Goal: Complete application form: Complete application form

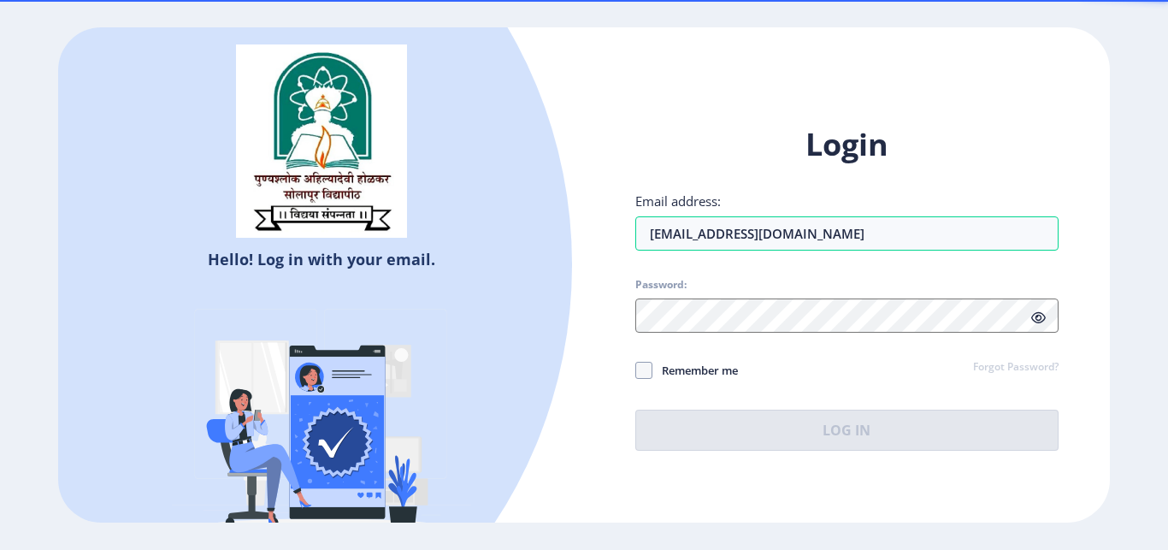
type input "[EMAIL_ADDRESS][DOMAIN_NAME]"
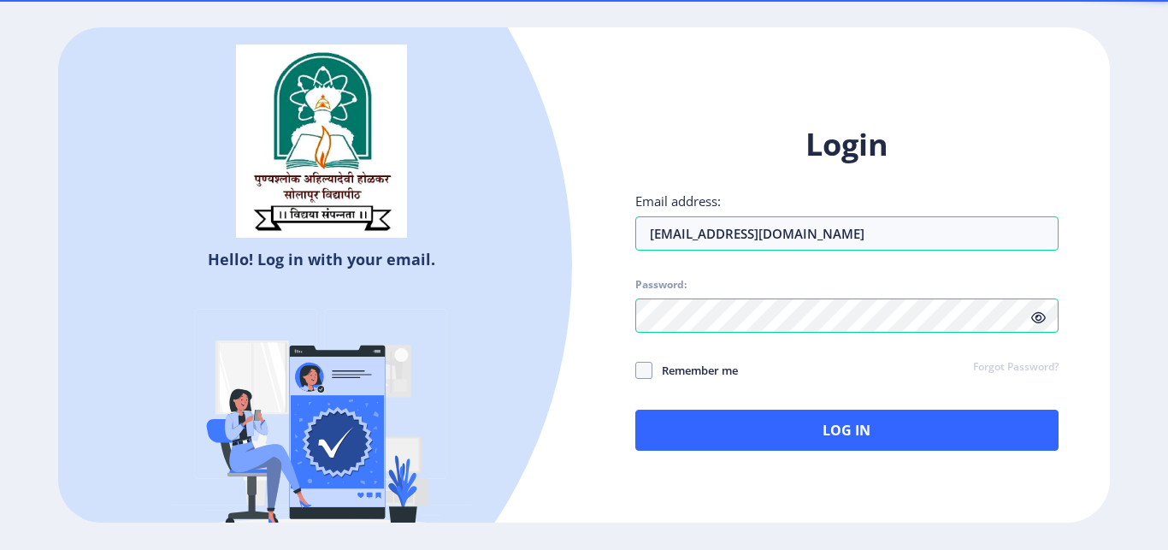
click at [698, 364] on span "Remember me" at bounding box center [694, 370] width 85 height 21
click at [636, 370] on input "Remember me" at bounding box center [635, 370] width 1 height 1
checkbox input "true"
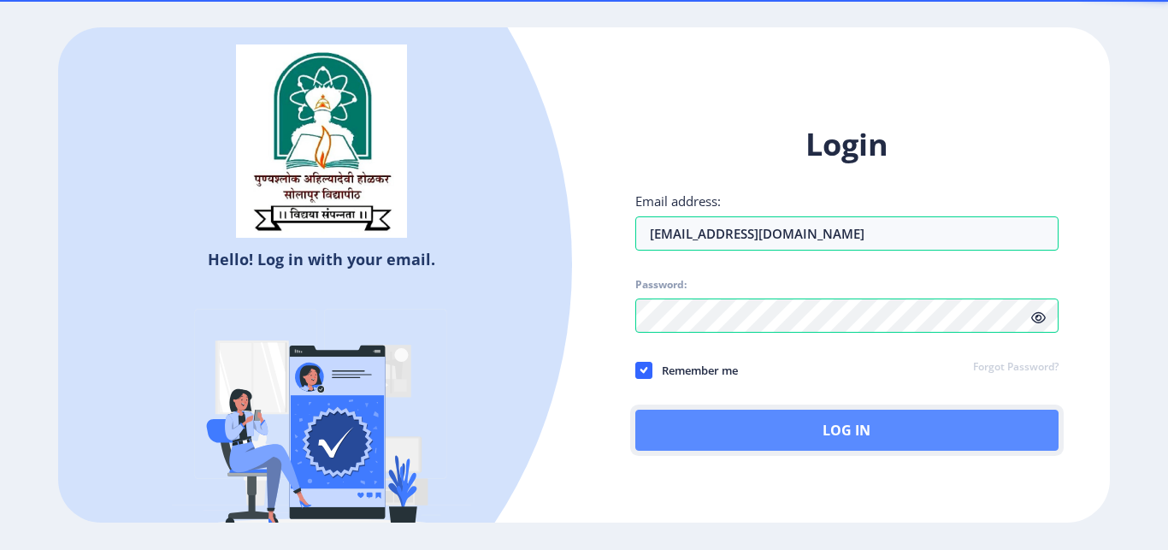
click at [836, 444] on button "Log In" at bounding box center [846, 429] width 423 height 41
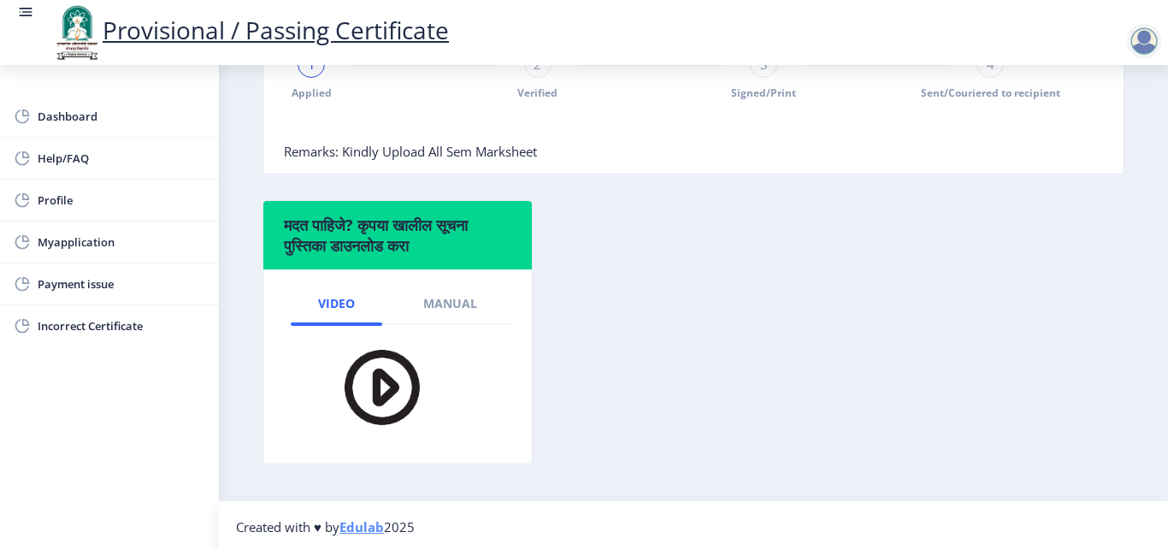
scroll to position [536, 0]
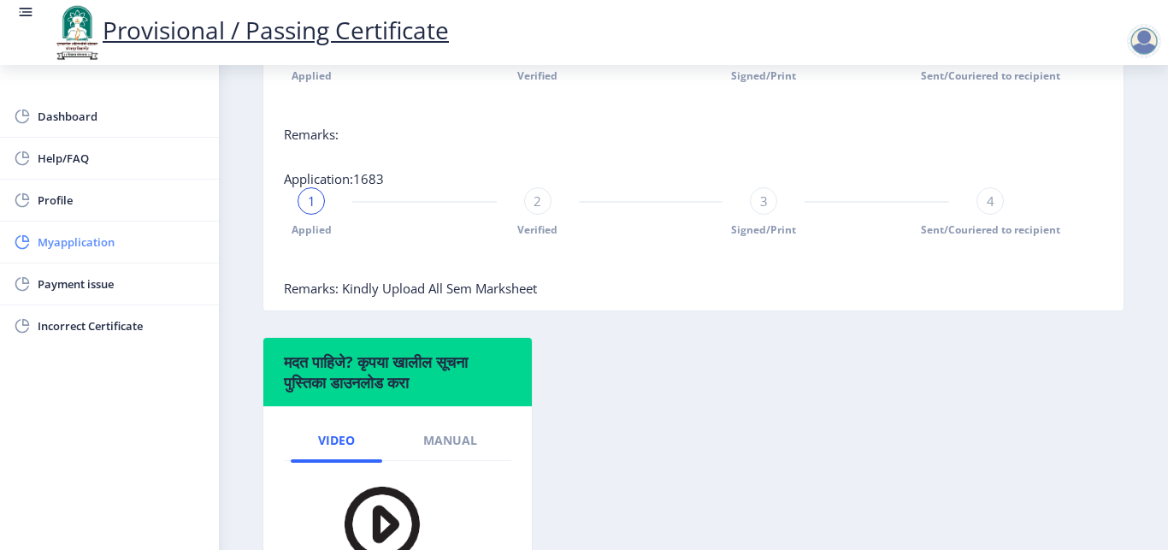
click at [56, 237] on span "Myapplication" at bounding box center [122, 242] width 168 height 21
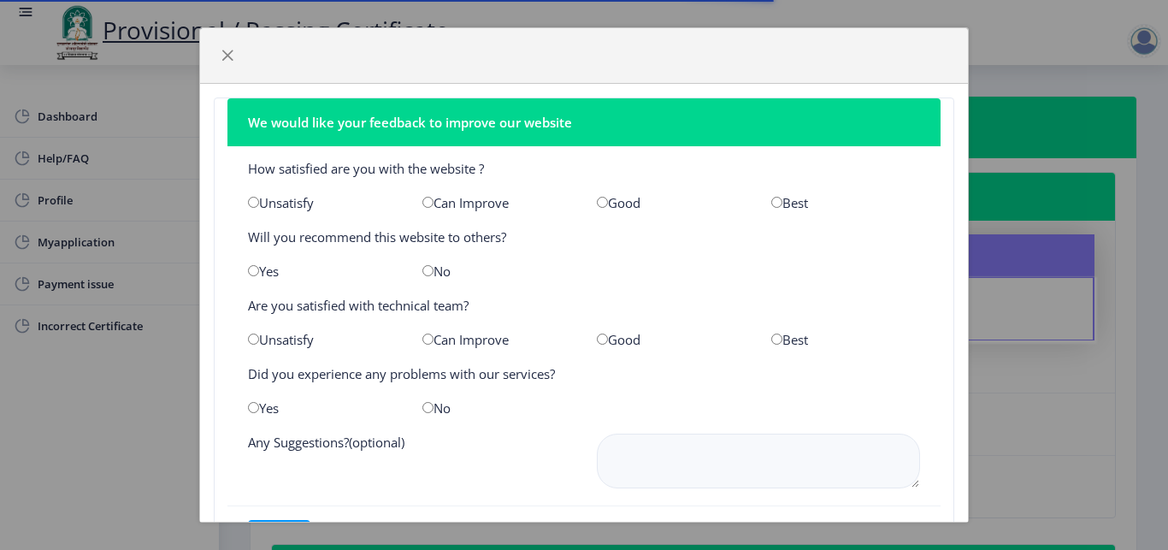
click at [1160, 481] on div "We would like your feedback to improve our website How satisfied are you with t…" at bounding box center [584, 275] width 1168 height 550
click at [227, 53] on span "button" at bounding box center [228, 56] width 14 height 14
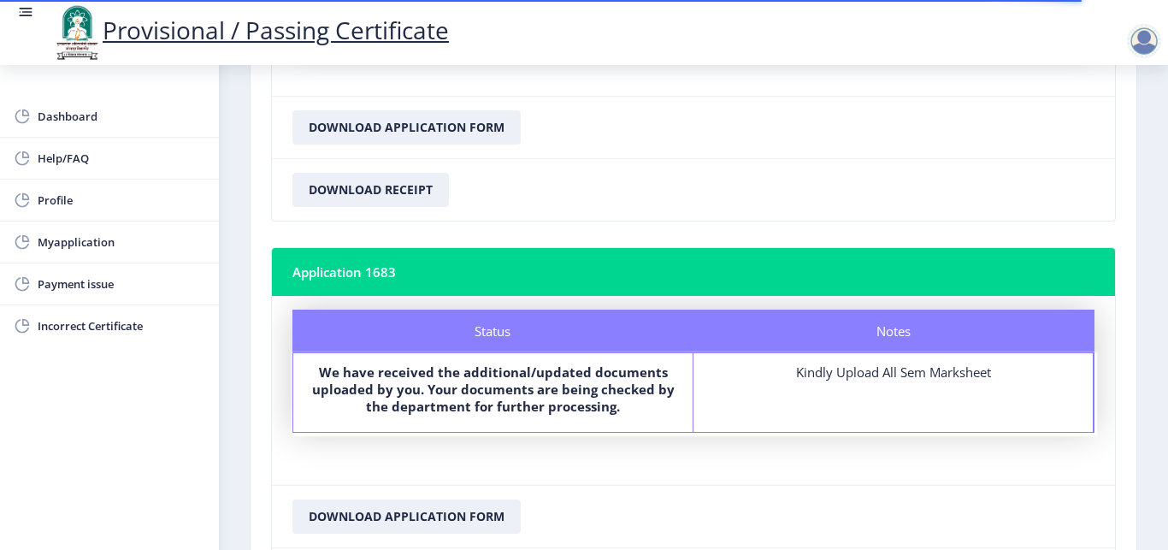
scroll to position [485, 0]
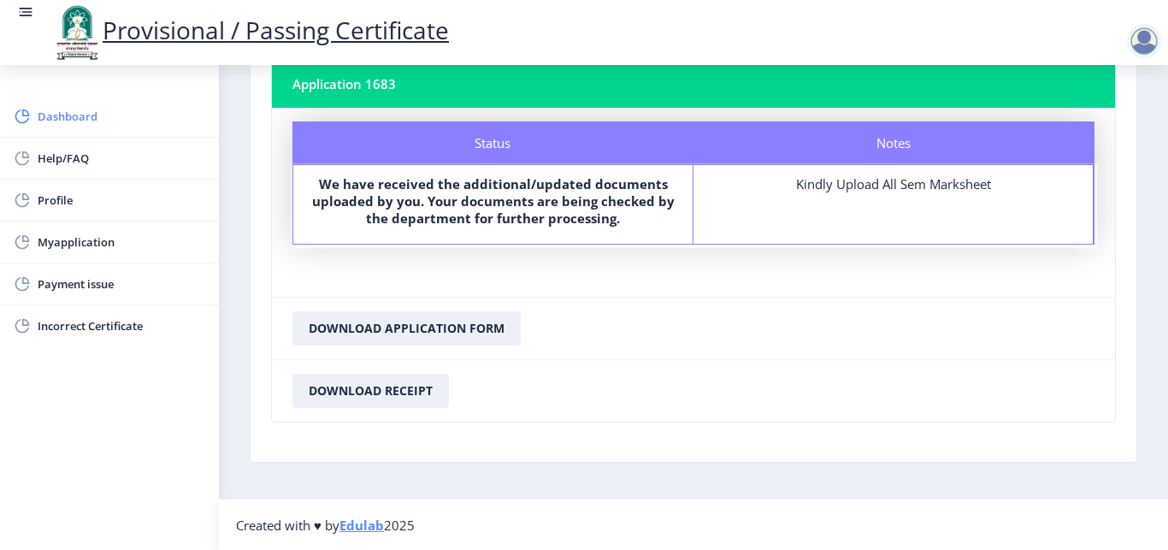
click at [104, 129] on link "Dashboard" at bounding box center [109, 116] width 219 height 41
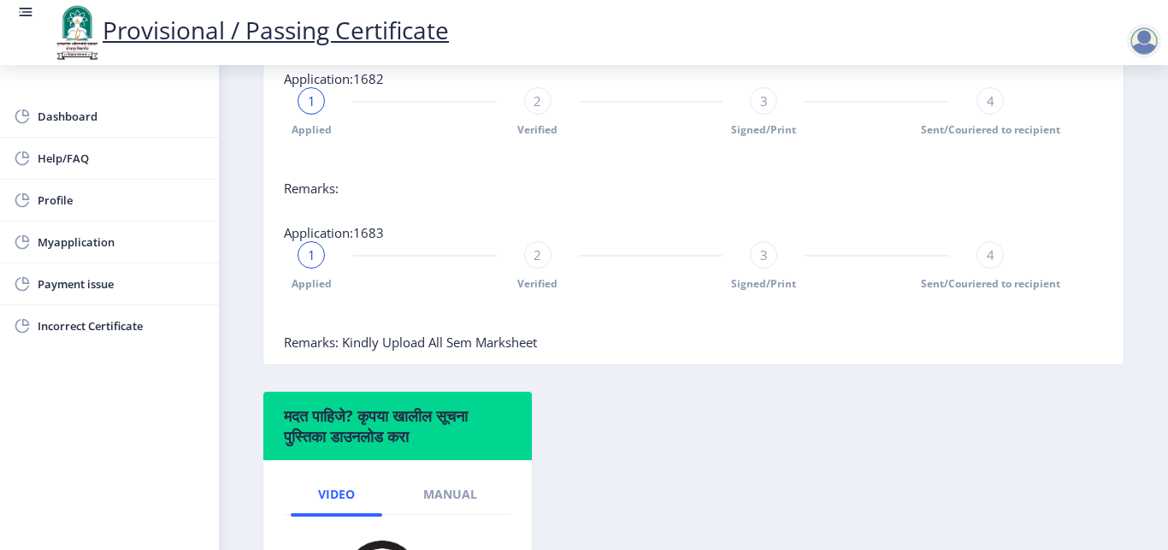
scroll to position [514, 0]
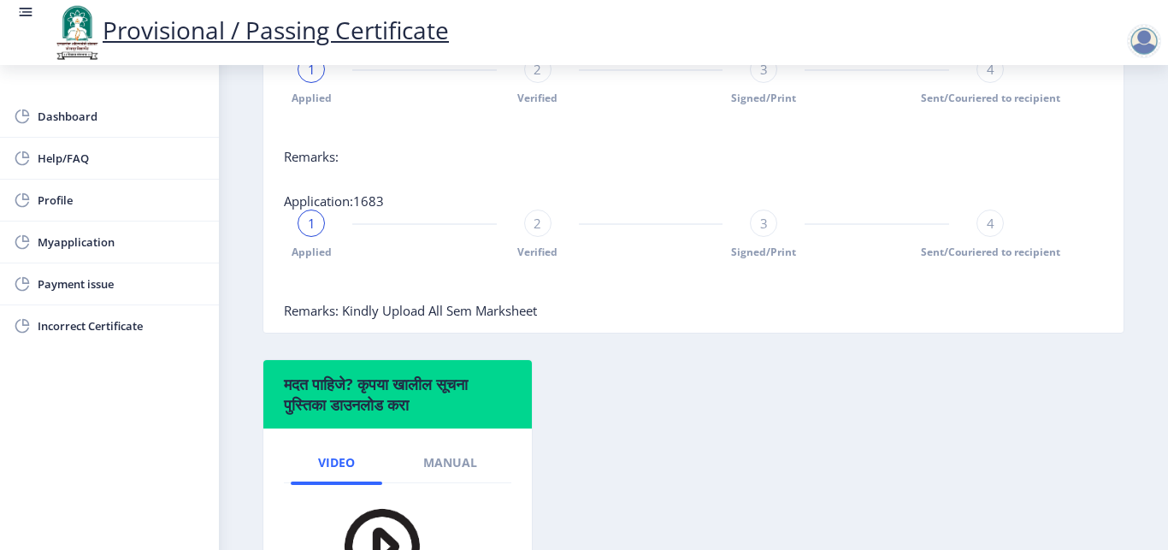
click at [1143, 40] on div at bounding box center [1144, 41] width 34 height 34
click at [1111, 132] on span "Log out" at bounding box center [1099, 133] width 109 height 21
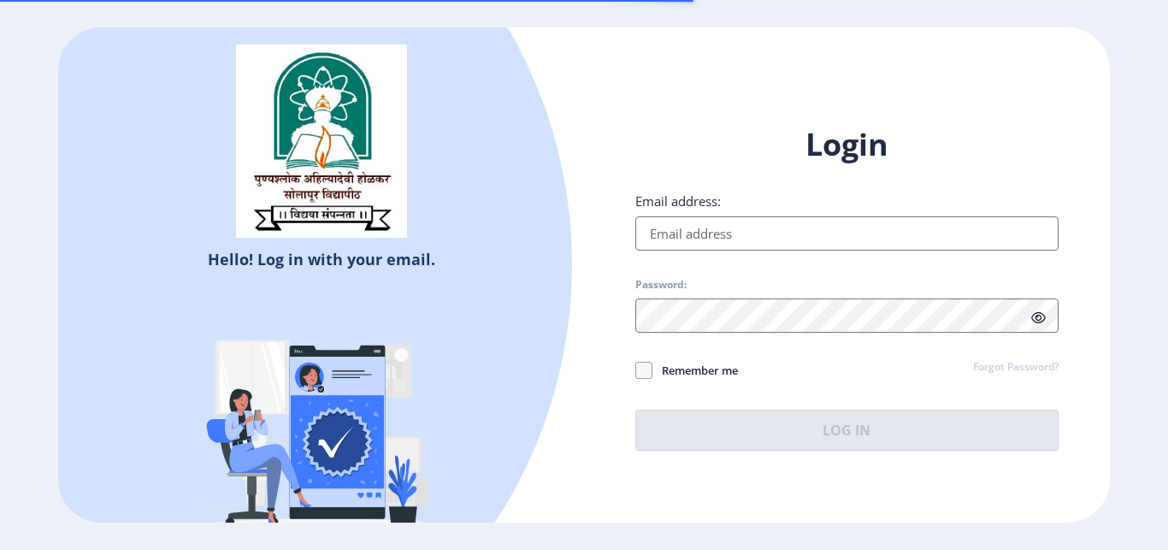
click at [569, 174] on div "Hello! Log in with your email. Don't have an account? Register" at bounding box center [321, 300] width 526 height 547
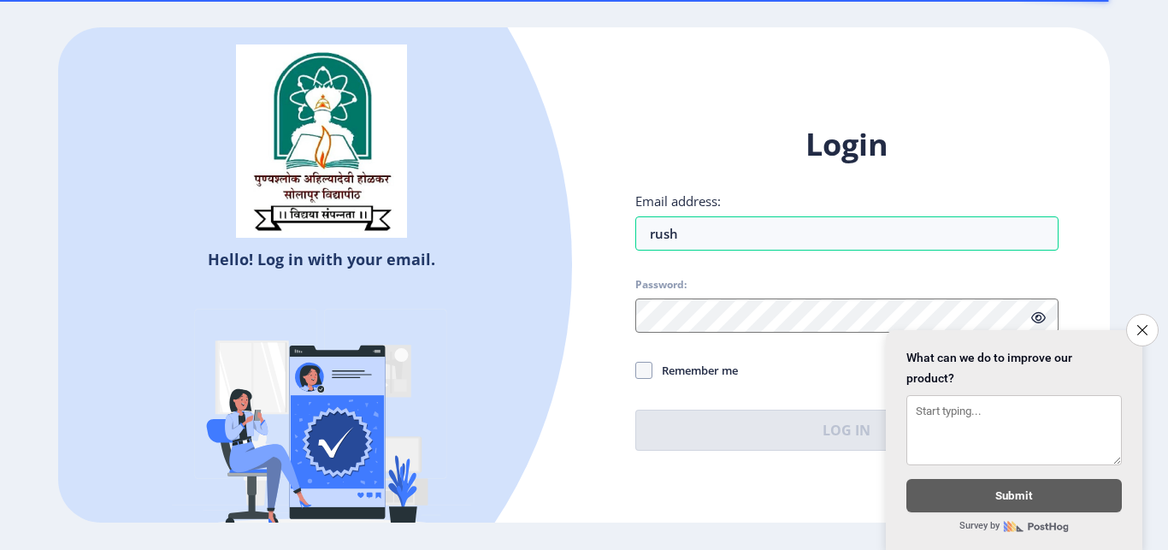
type input "rush"
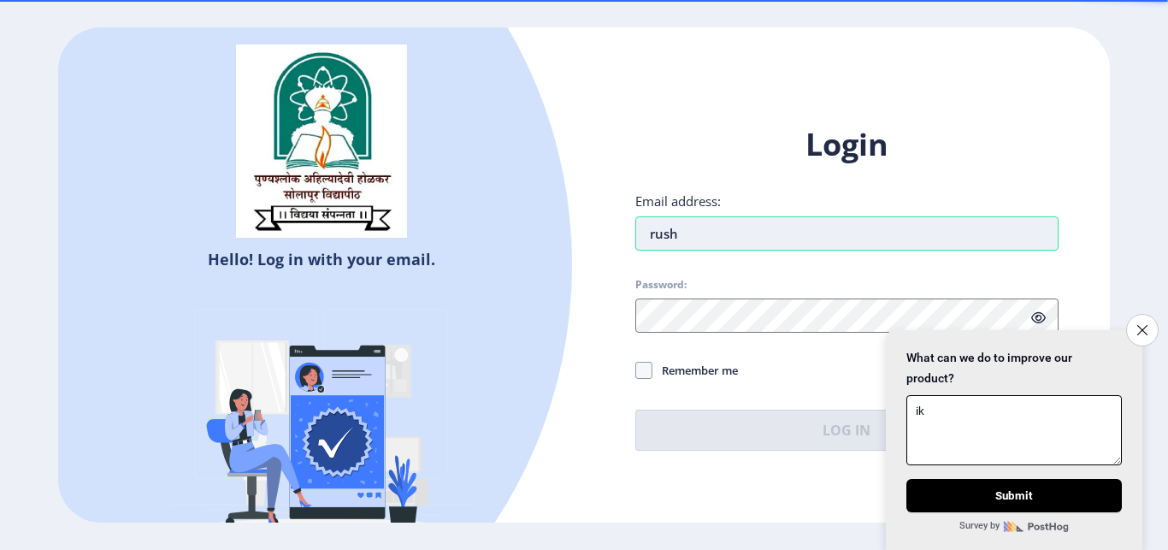
type textarea "ik"
click at [716, 232] on input "rush" at bounding box center [846, 233] width 423 height 34
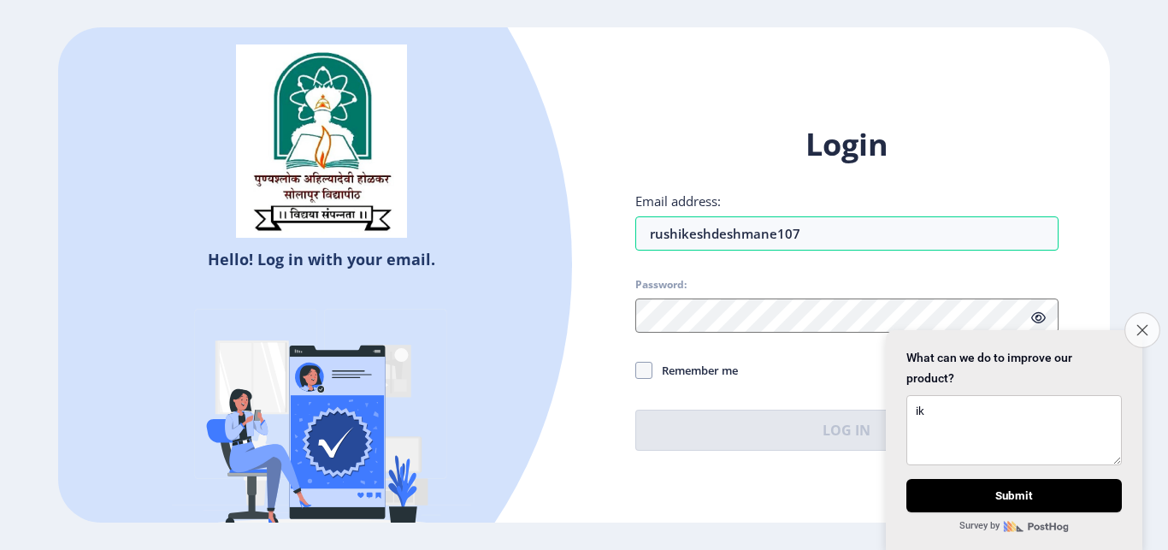
click at [1133, 312] on button "Close survey" at bounding box center [1142, 330] width 36 height 36
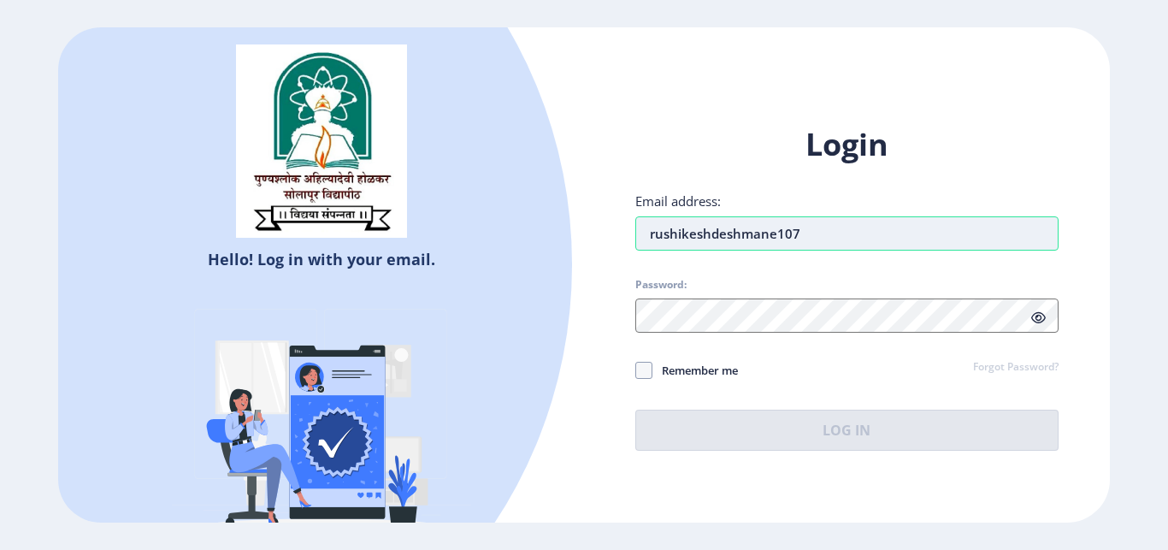
click at [866, 235] on input "rushikeshdeshmane107" at bounding box center [846, 233] width 423 height 34
type input "[EMAIL_ADDRESS][DOMAIN_NAME]"
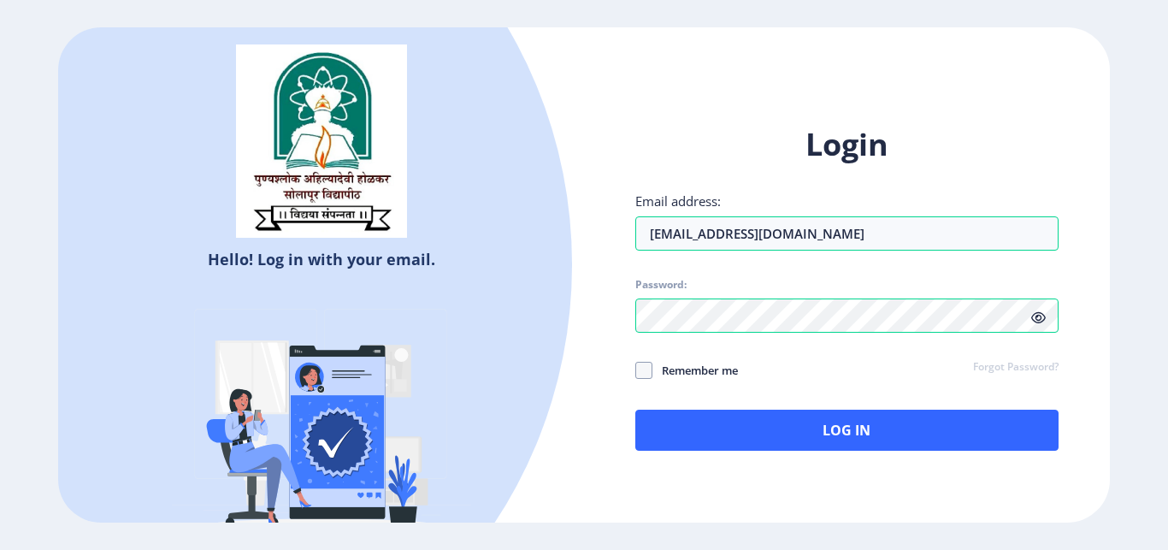
click at [698, 374] on span "Remember me" at bounding box center [694, 370] width 85 height 21
click at [636, 371] on input "Remember me" at bounding box center [635, 370] width 1 height 1
checkbox input "true"
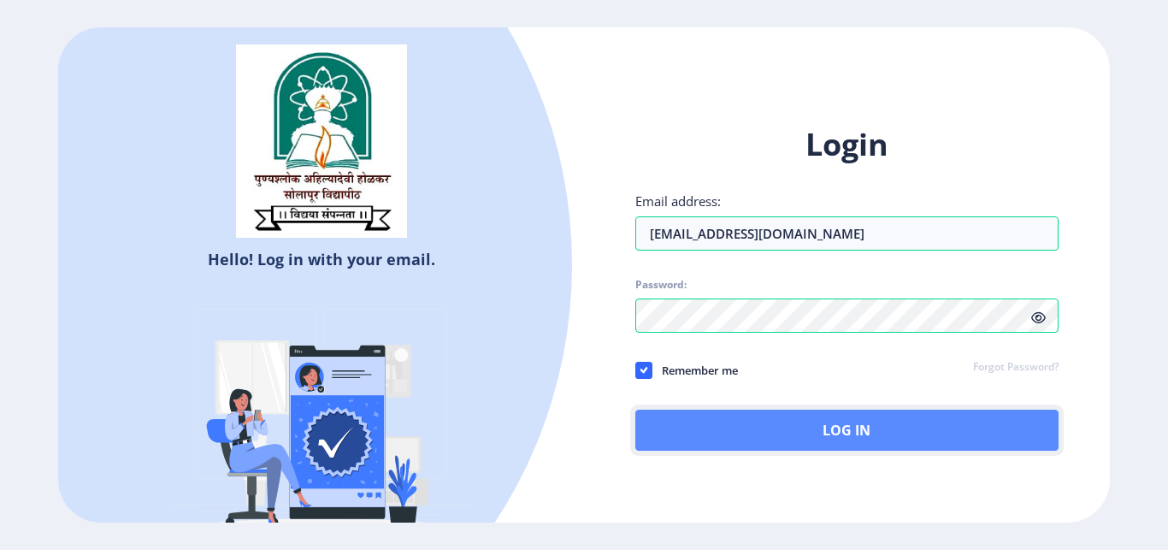
click at [842, 445] on button "Log In" at bounding box center [846, 429] width 423 height 41
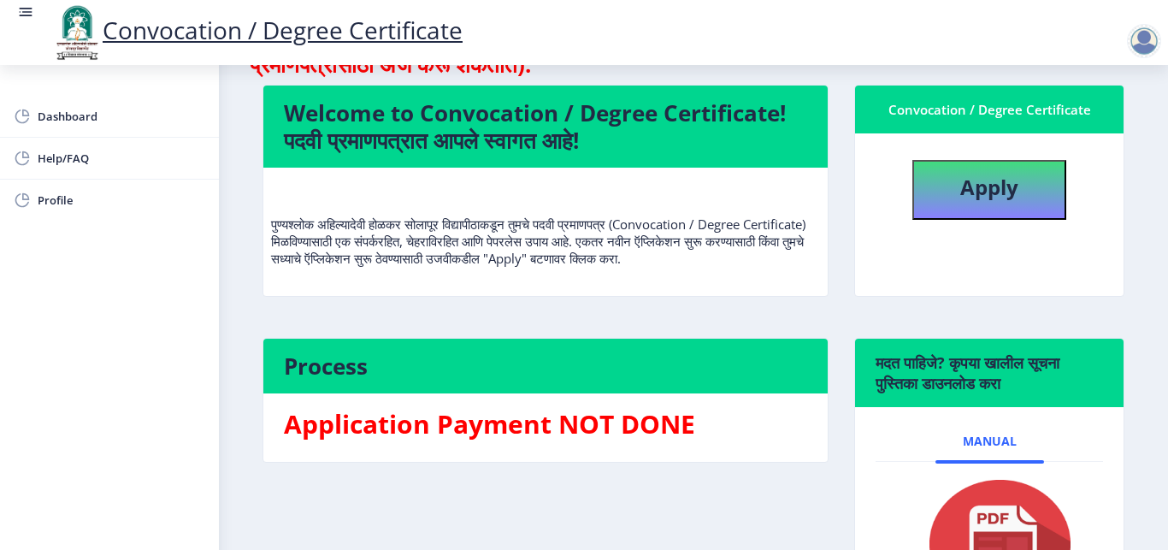
scroll to position [162, 0]
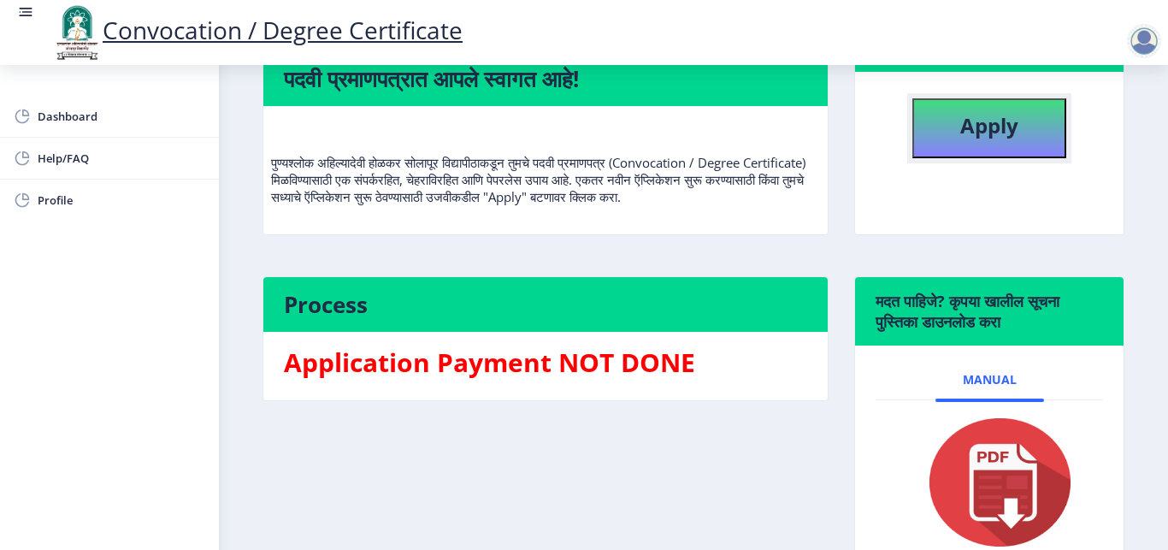
click at [975, 138] on b "Apply" at bounding box center [989, 125] width 58 height 28
select select
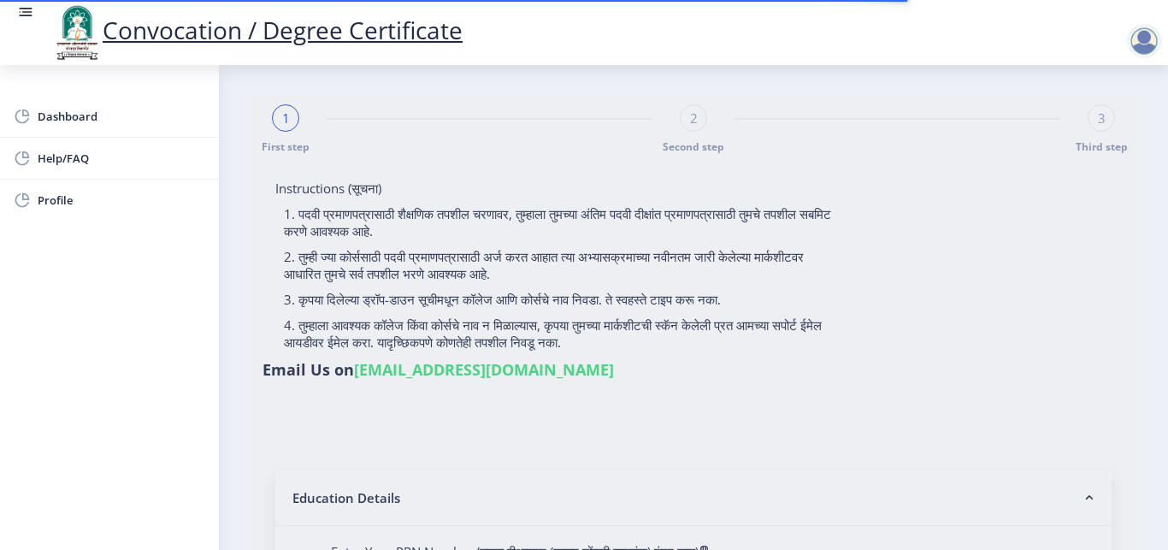
type input "deshmane rushikesh chandrakant"
type input "ashwini"
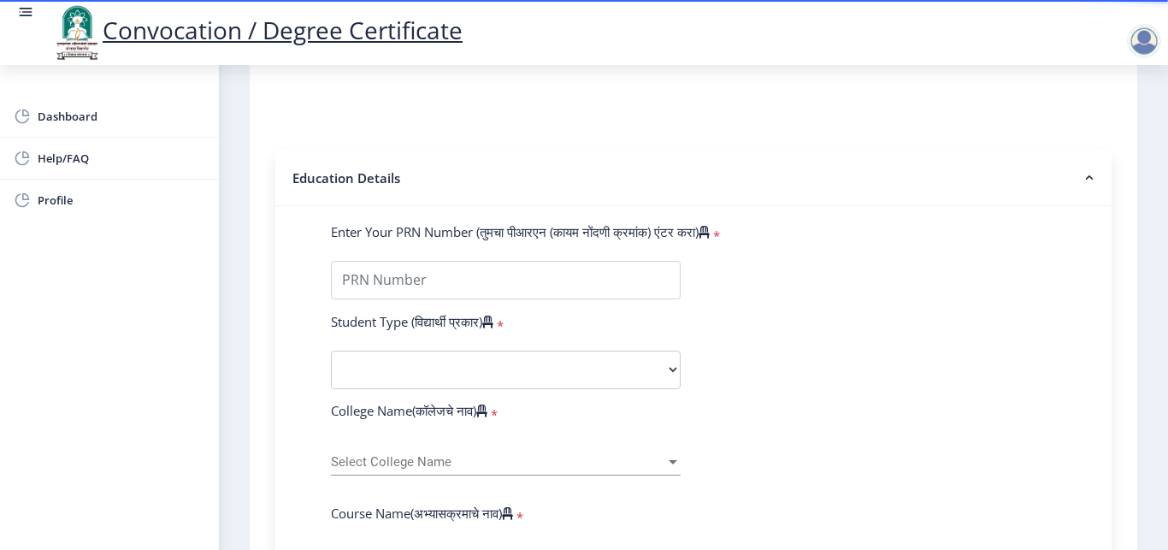
scroll to position [323, 0]
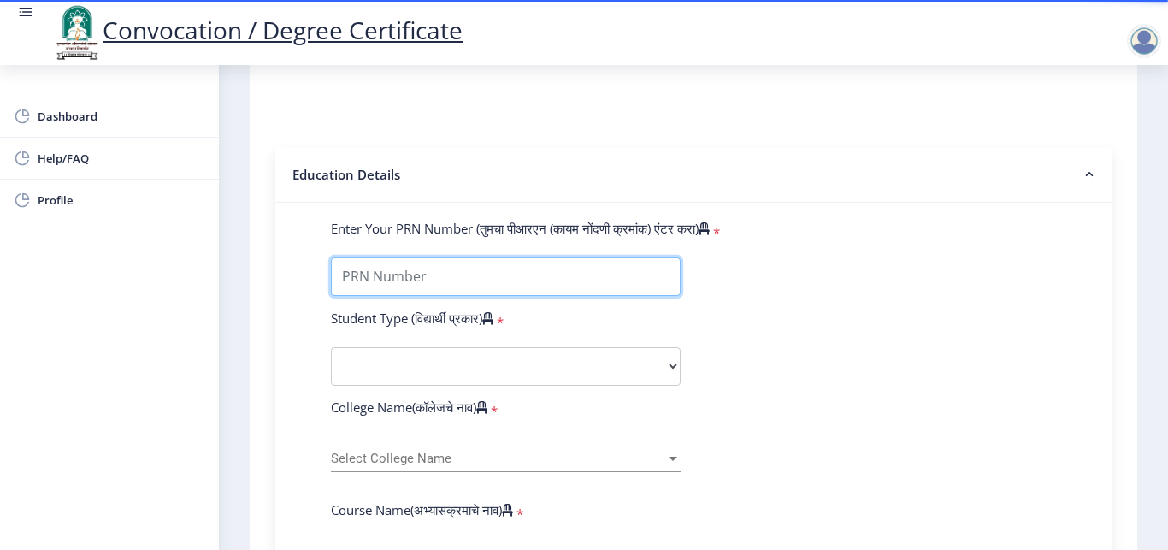
click at [575, 280] on input "Enter Your PRN Number (तुमचा पीआरएन (कायम नोंदणी क्रमांक) एंटर करा)" at bounding box center [506, 276] width 350 height 38
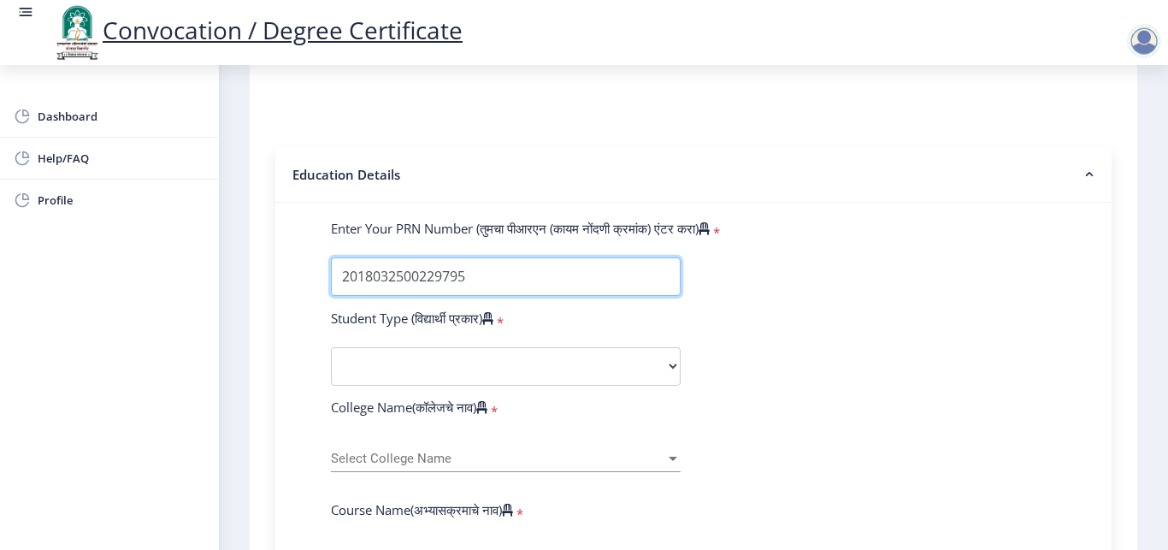
type input "2018032500229795"
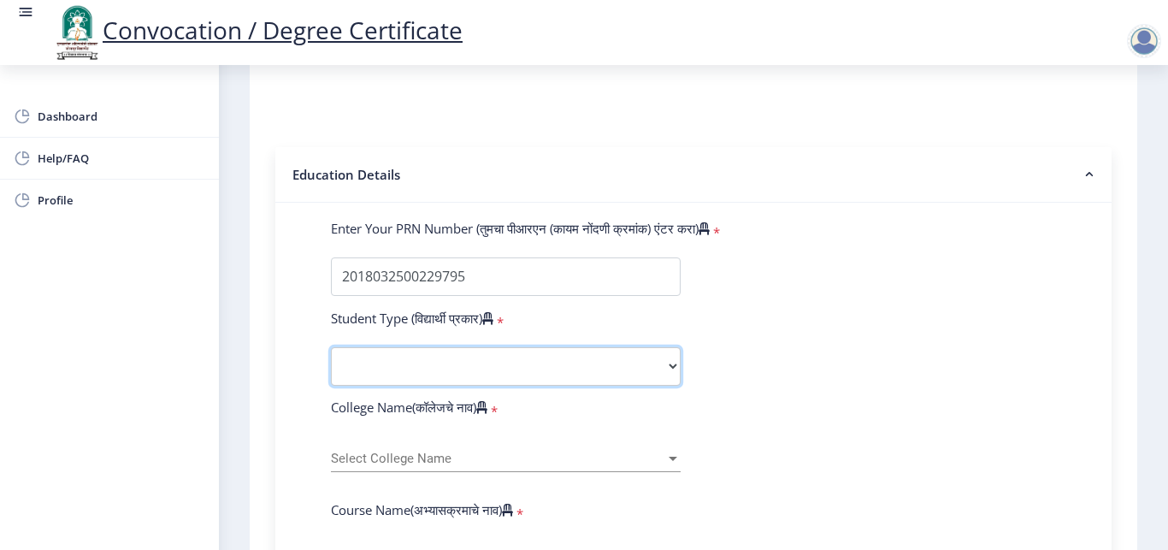
click at [475, 357] on select "Select Student Type Regular External" at bounding box center [506, 366] width 350 height 38
select select "Regular"
click option "Regular" at bounding box center [0, 0] width 0 height 0
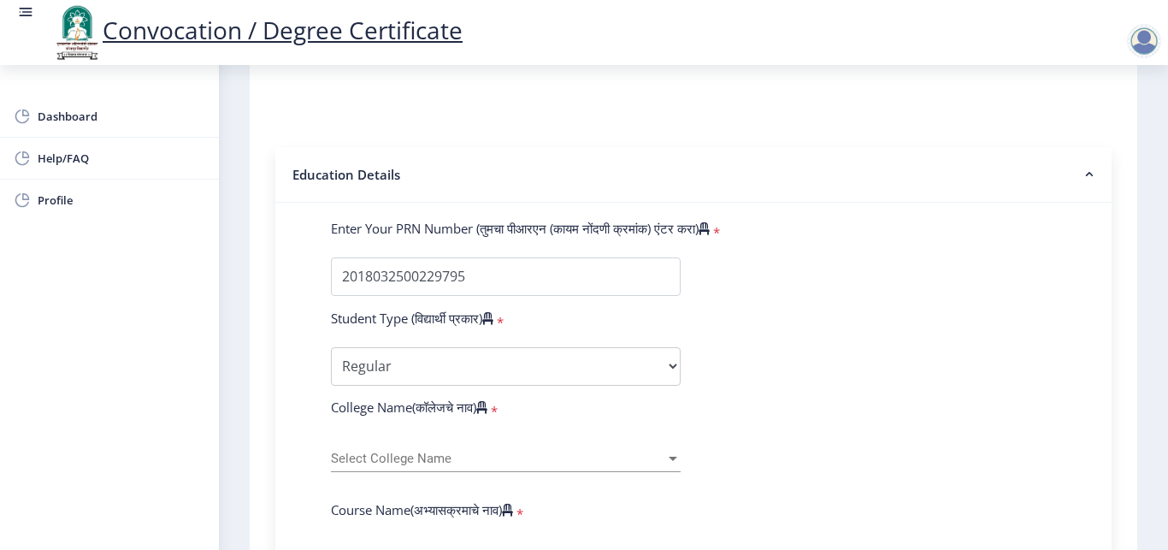
click at [549, 463] on span "Select College Name" at bounding box center [498, 458] width 334 height 15
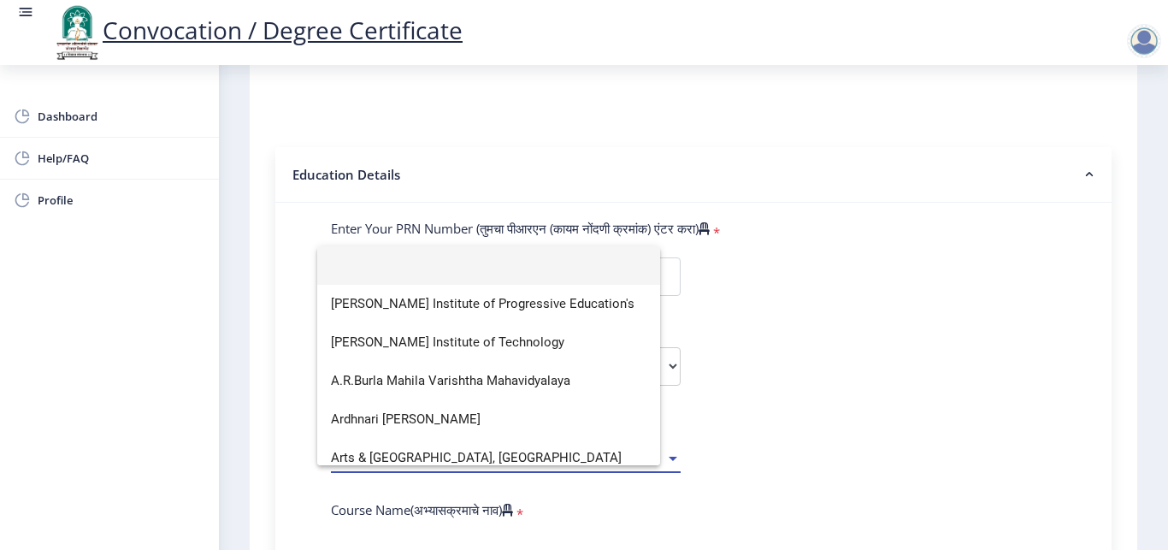
click at [664, 461] on div at bounding box center [584, 275] width 1168 height 550
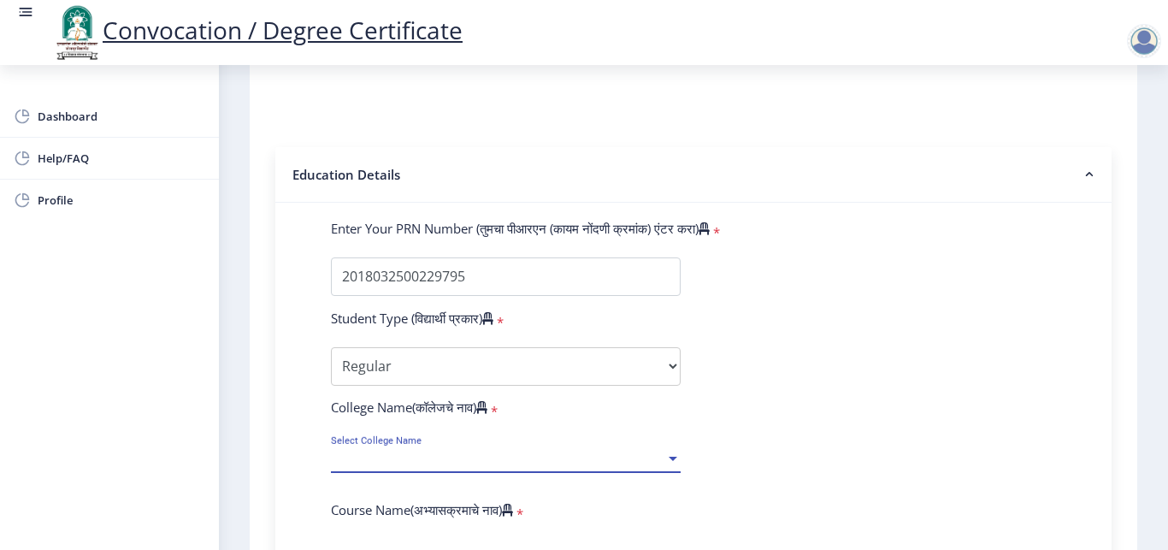
click at [668, 459] on div at bounding box center [672, 458] width 9 height 4
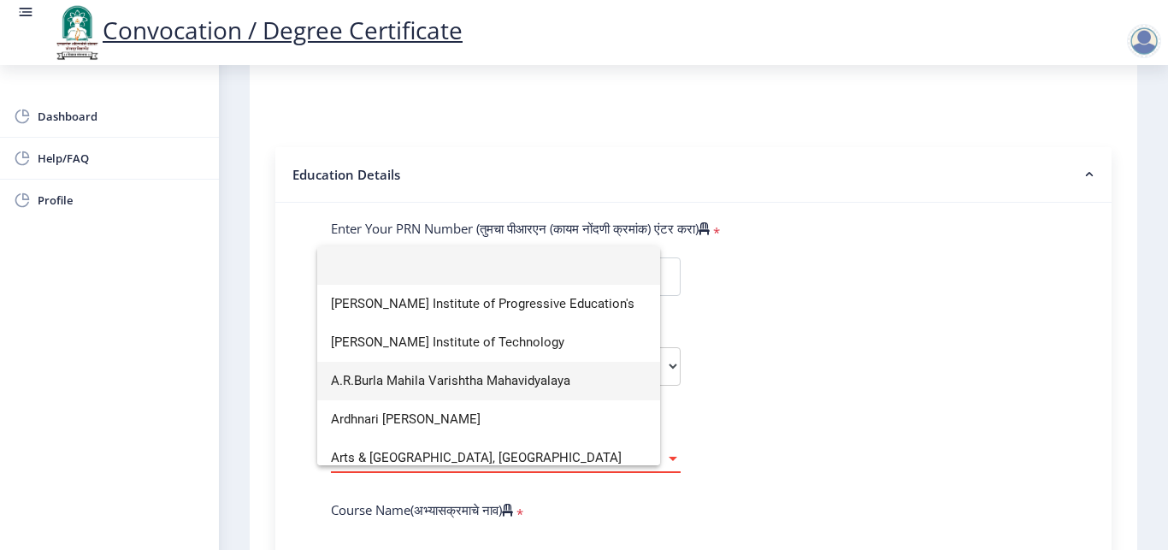
click at [722, 407] on div at bounding box center [584, 275] width 1168 height 550
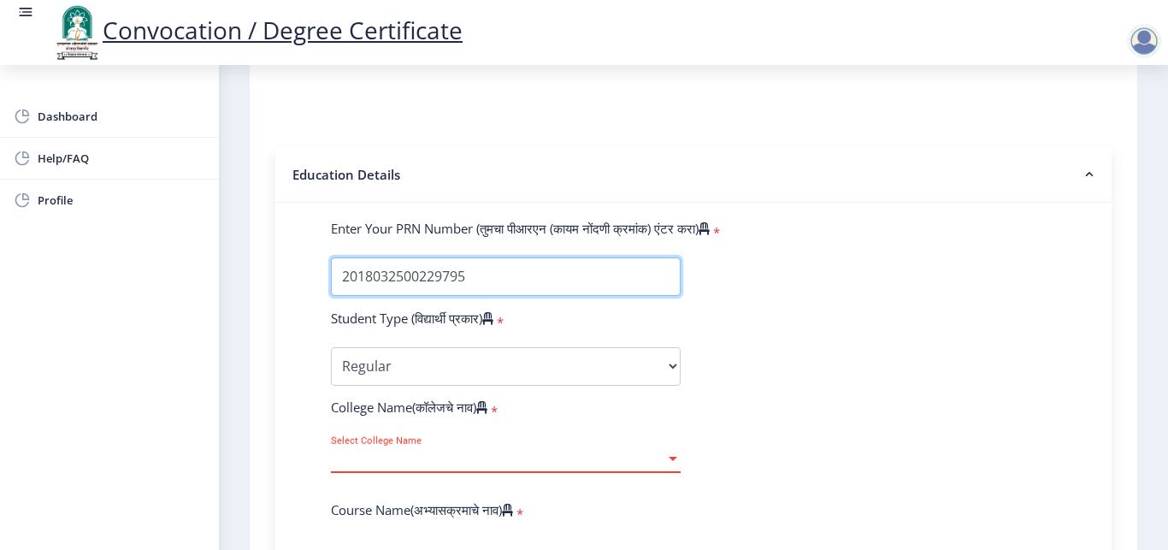
click at [558, 261] on input "Enter Your PRN Number (तुमचा पीआरएन (कायम नोंदणी क्रमांक) एंटर करा)" at bounding box center [506, 276] width 350 height 38
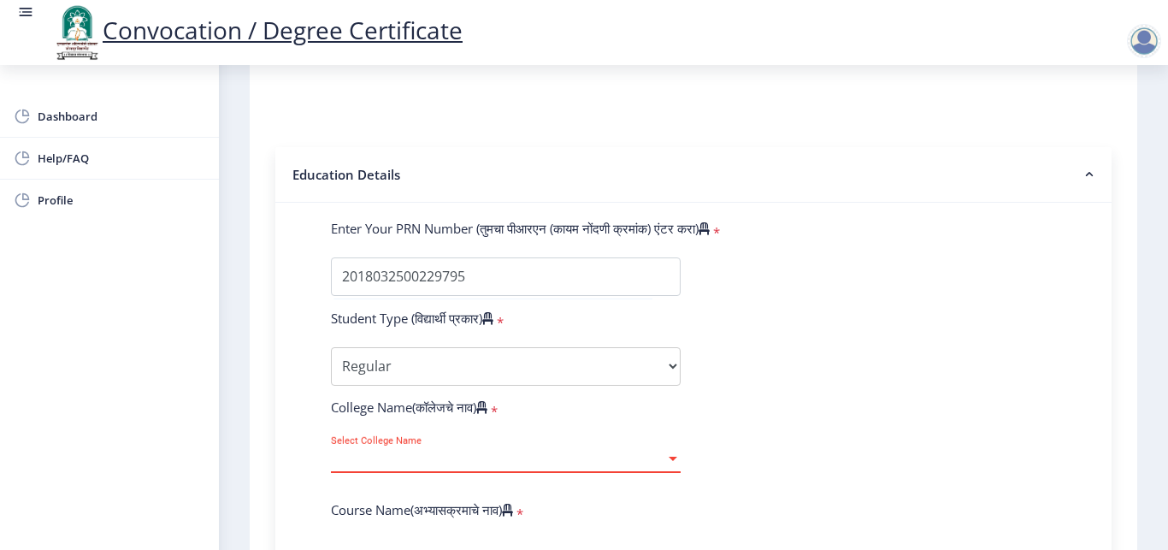
click at [653, 456] on span "Select College Name" at bounding box center [498, 458] width 334 height 15
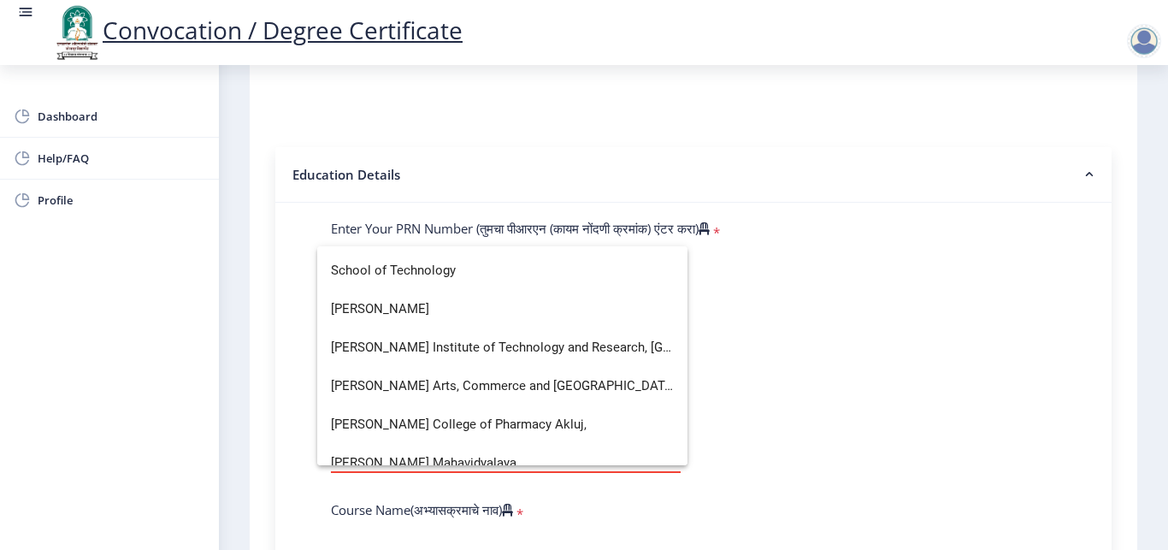
scroll to position [3989, 0]
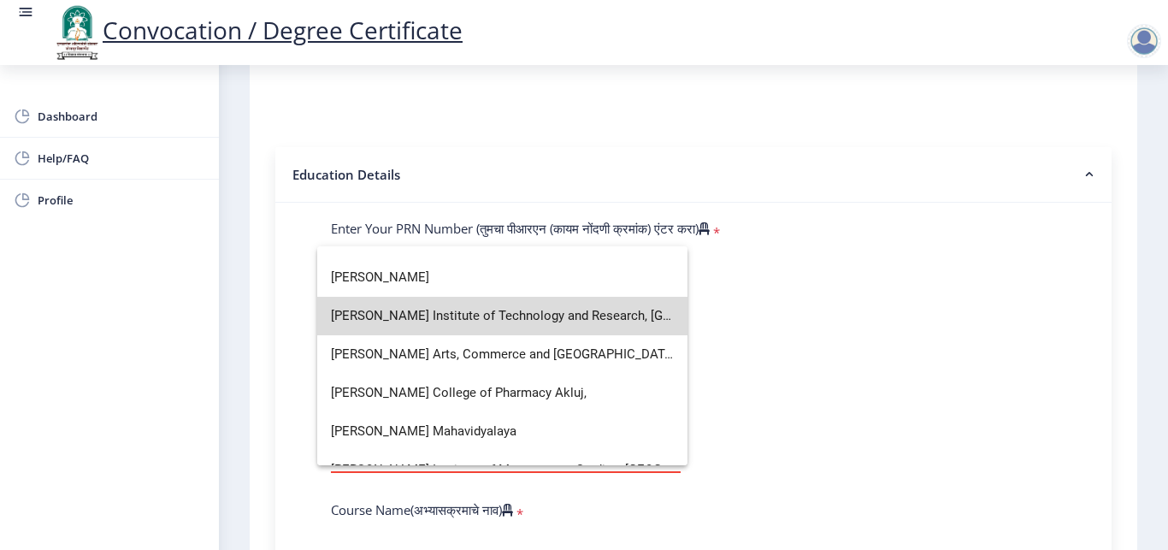
click at [586, 317] on span "Shankarrao Mohite-Patil Institute of Technology and Research, Shankarnagar, Akl…" at bounding box center [502, 316] width 343 height 38
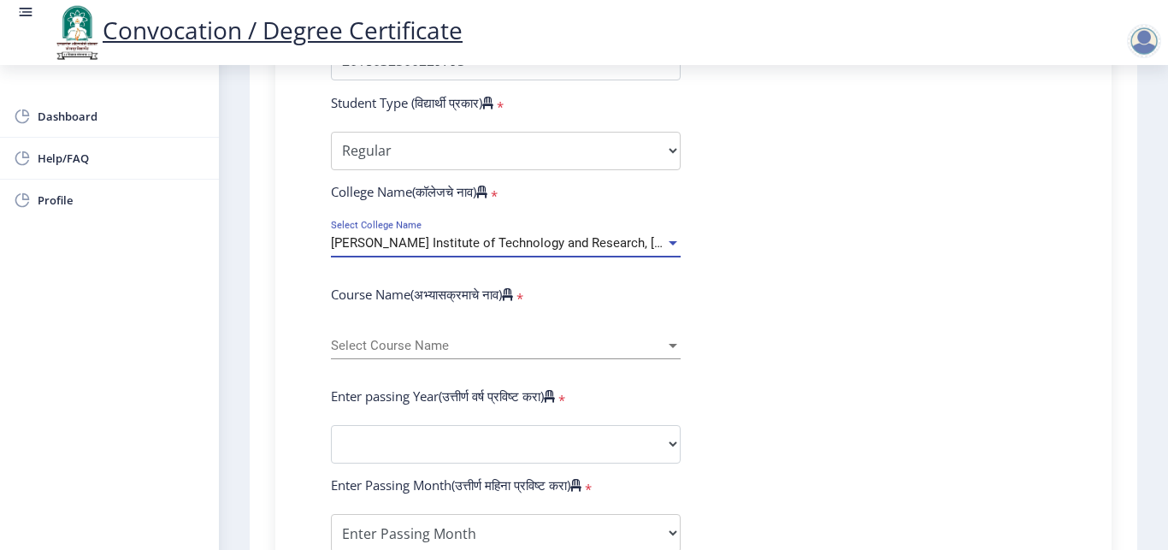
scroll to position [592, 0]
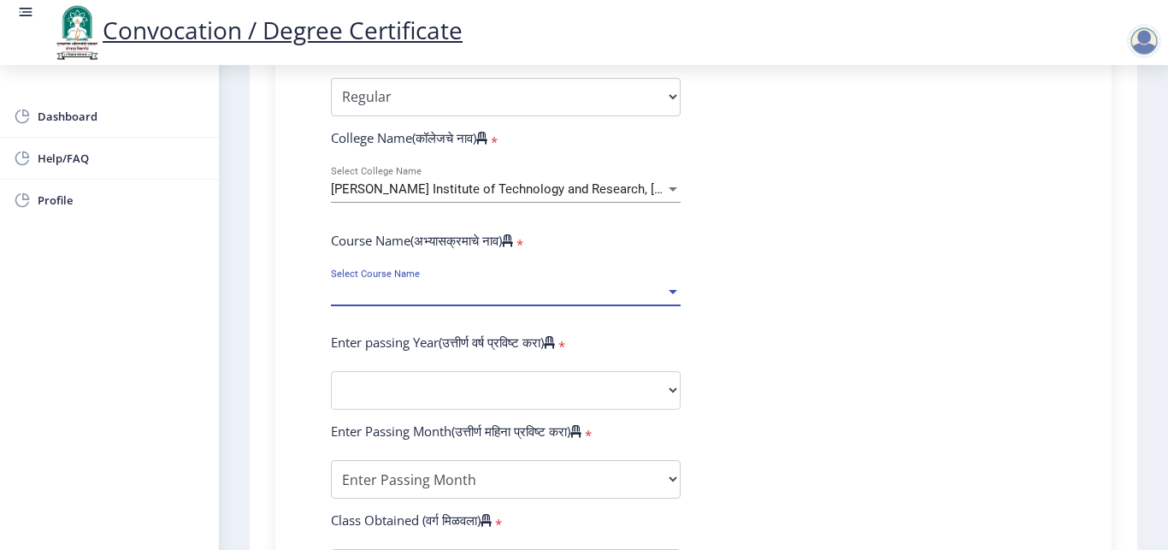
click at [622, 294] on span "Select Course Name" at bounding box center [498, 292] width 334 height 15
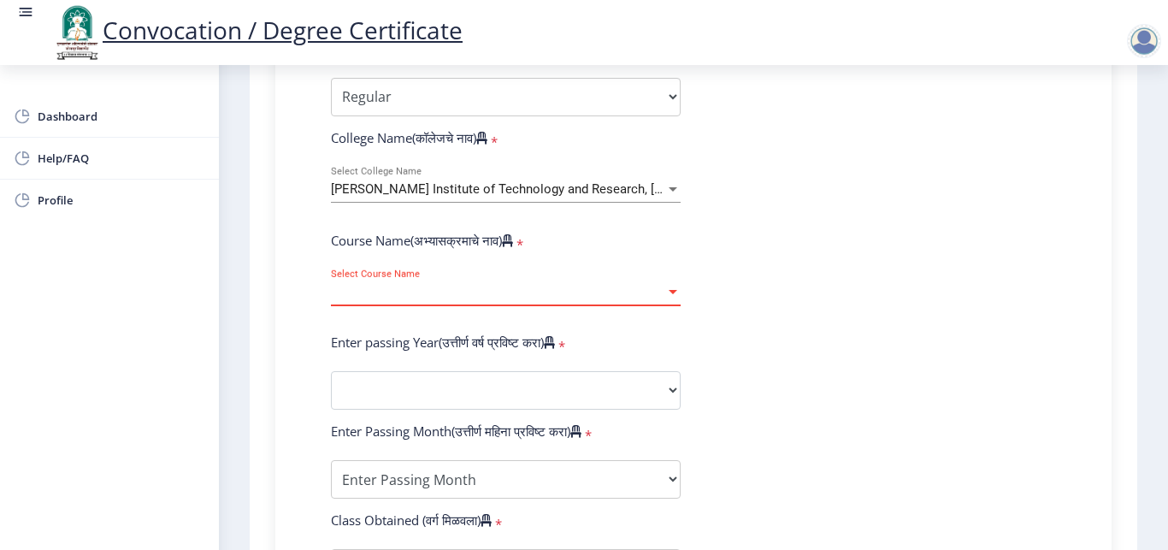
click at [668, 291] on div at bounding box center [672, 292] width 9 height 4
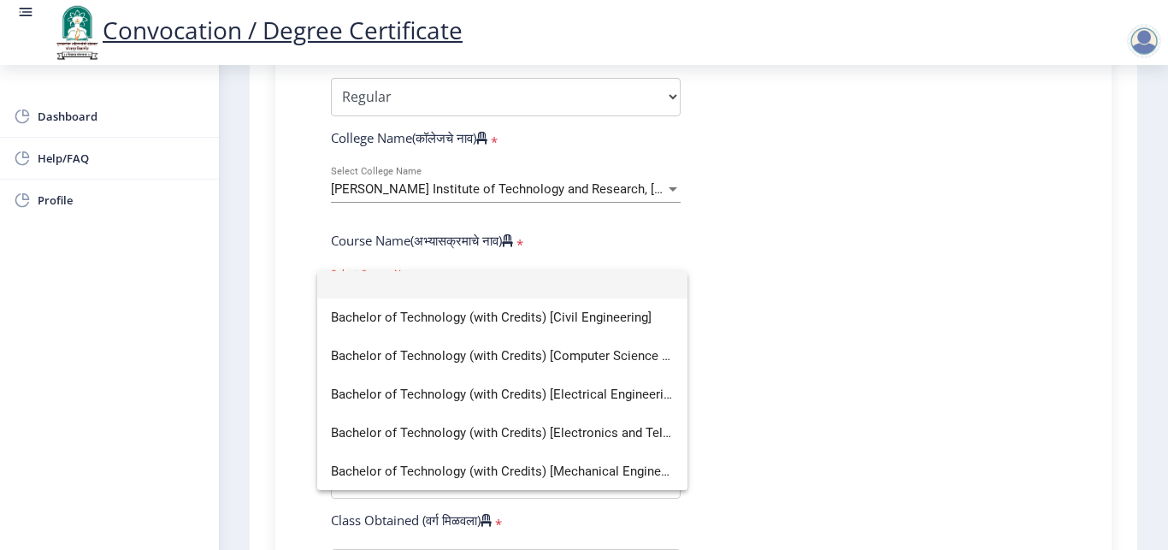
scroll to position [12, 0]
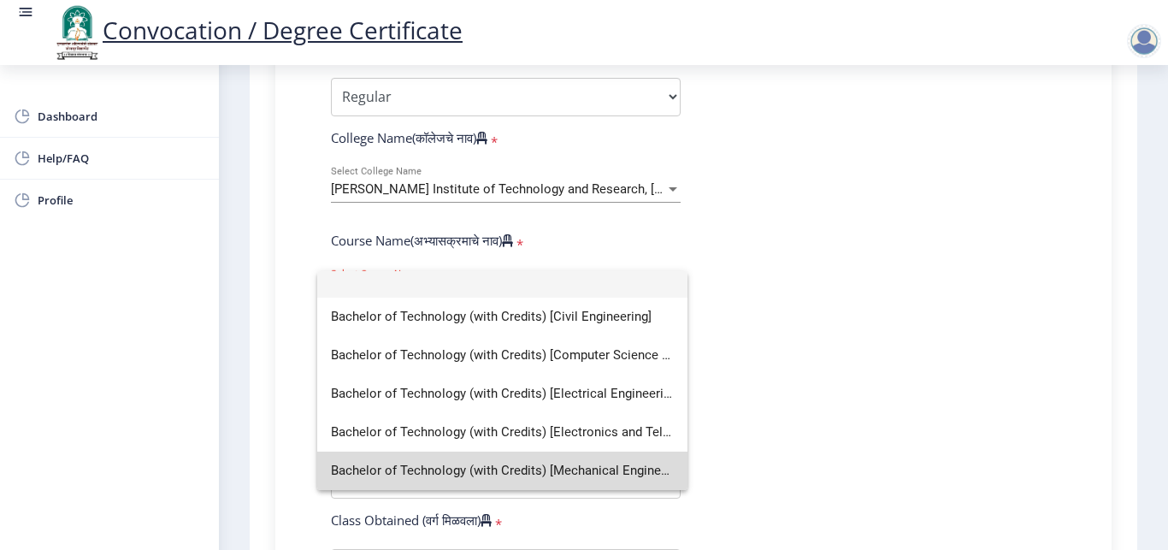
click at [615, 471] on span "Bachelor of Technology (with Credits) [Mechanical Engineering]" at bounding box center [502, 470] width 343 height 38
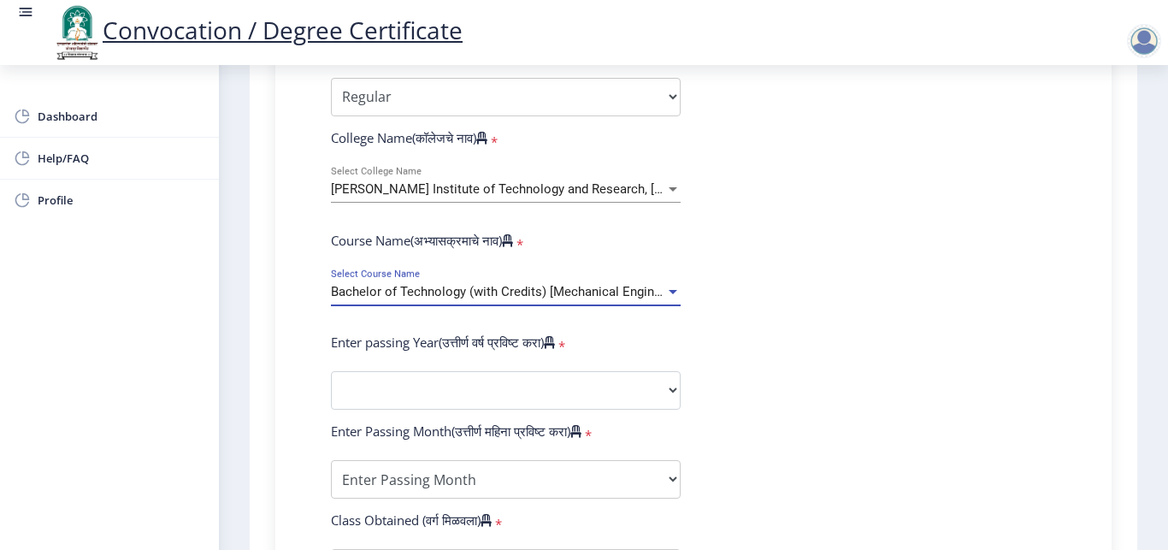
click at [668, 291] on div at bounding box center [672, 292] width 9 height 4
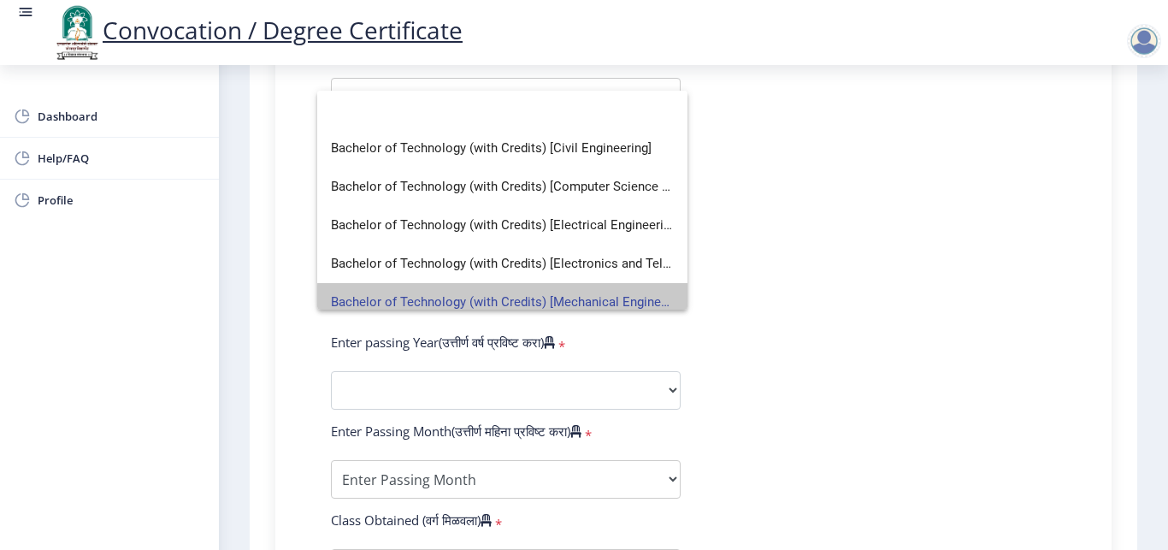
click at [531, 304] on span "Bachelor of Technology (with Credits) [Mechanical Engineering]" at bounding box center [502, 302] width 343 height 38
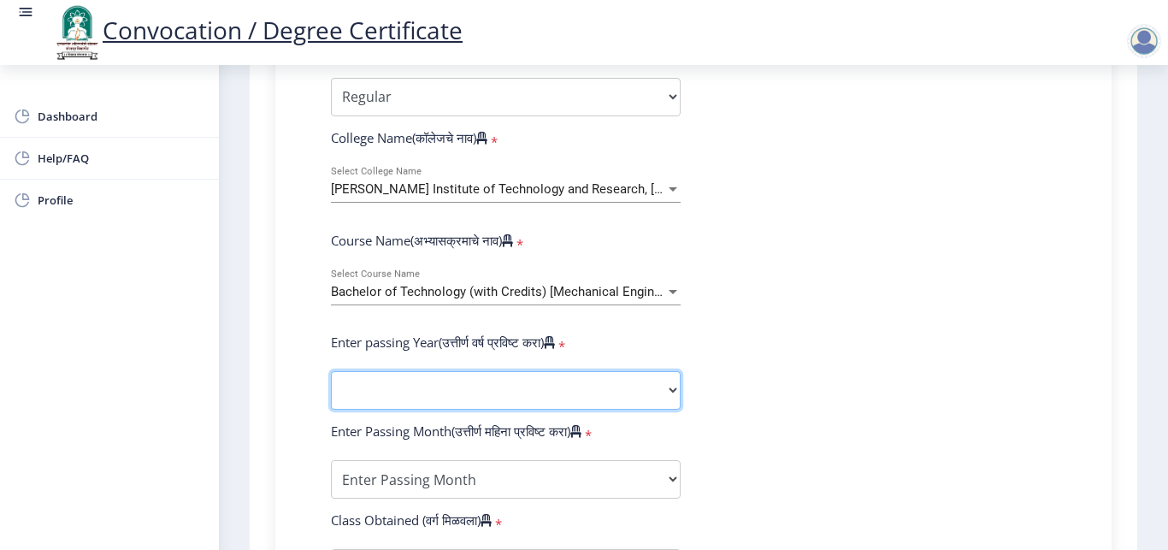
click at [331, 371] on select "2025 2024 2023 2022 2021 2020 2019 2018 2017 2016 2015 2014 2013 2012 2011 2010…" at bounding box center [506, 390] width 350 height 38
click option "2018" at bounding box center [0, 0] width 0 height 0
click at [331, 371] on select "2025 2024 2023 2022 2021 2020 2019 2018 2017 2016 2015 2014 2013 2012 2011 2010…" at bounding box center [506, 390] width 350 height 38
select select "2021"
click option "2021" at bounding box center [0, 0] width 0 height 0
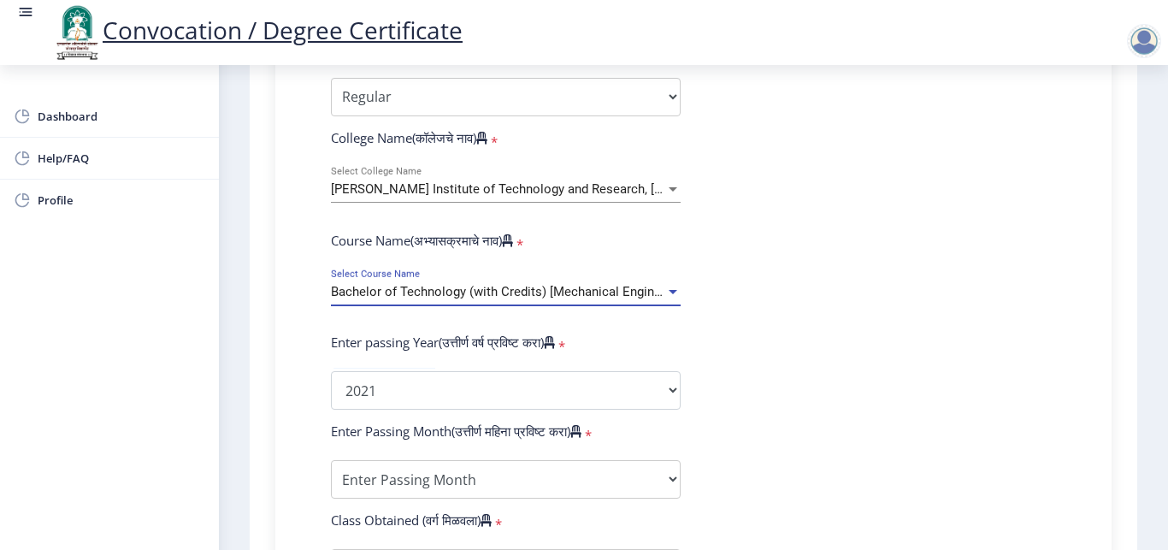
click at [668, 292] on div at bounding box center [672, 292] width 9 height 4
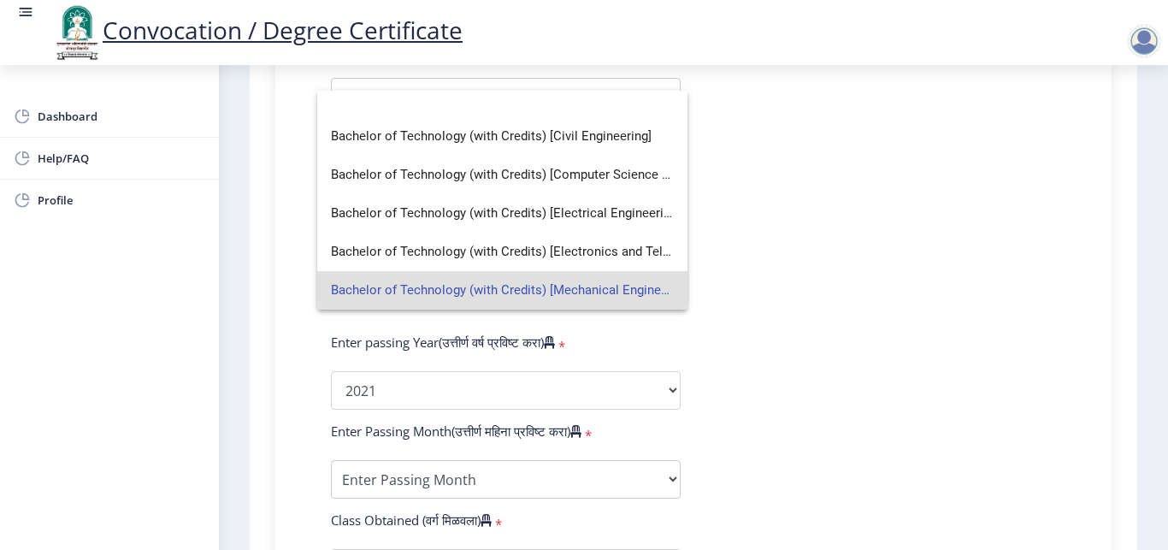
click at [1158, 541] on div at bounding box center [584, 275] width 1168 height 550
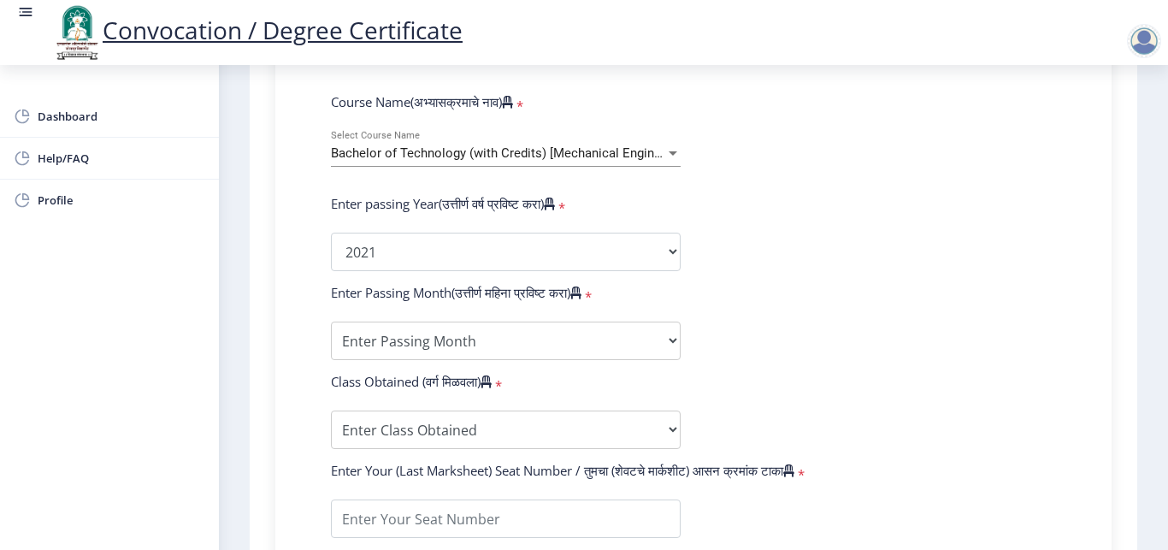
scroll to position [754, 0]
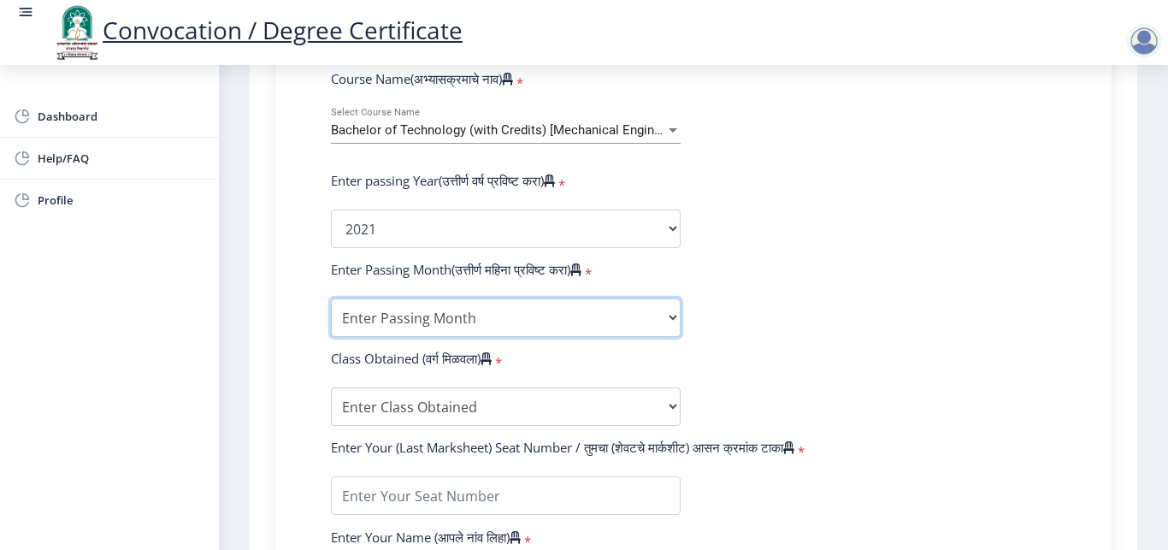
select select "March"
click option "March" at bounding box center [0, 0] width 0 height 0
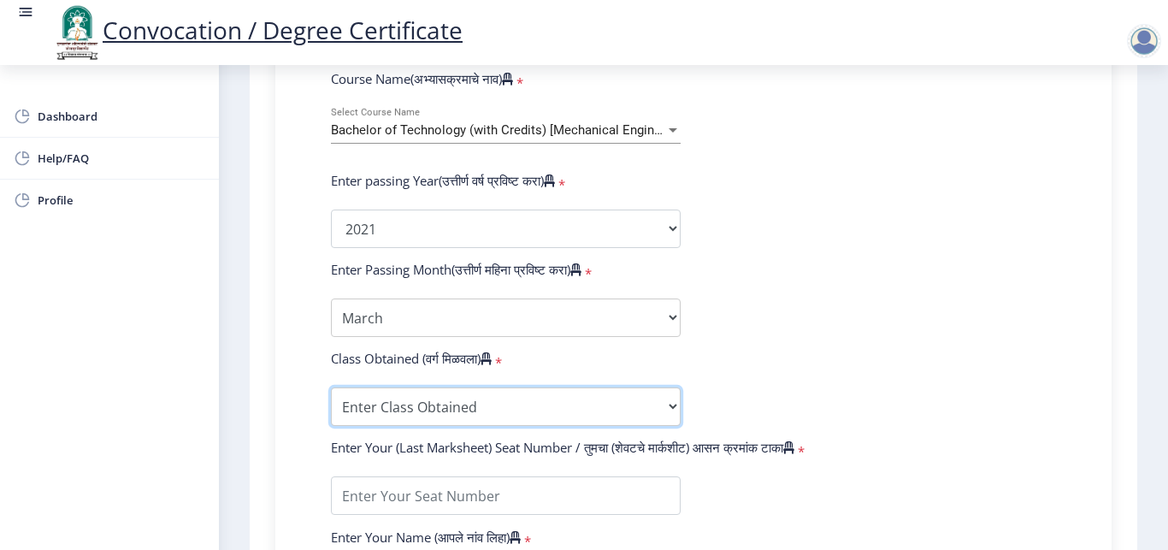
select select "Grade A+"
click option "Grade A+" at bounding box center [0, 0] width 0 height 0
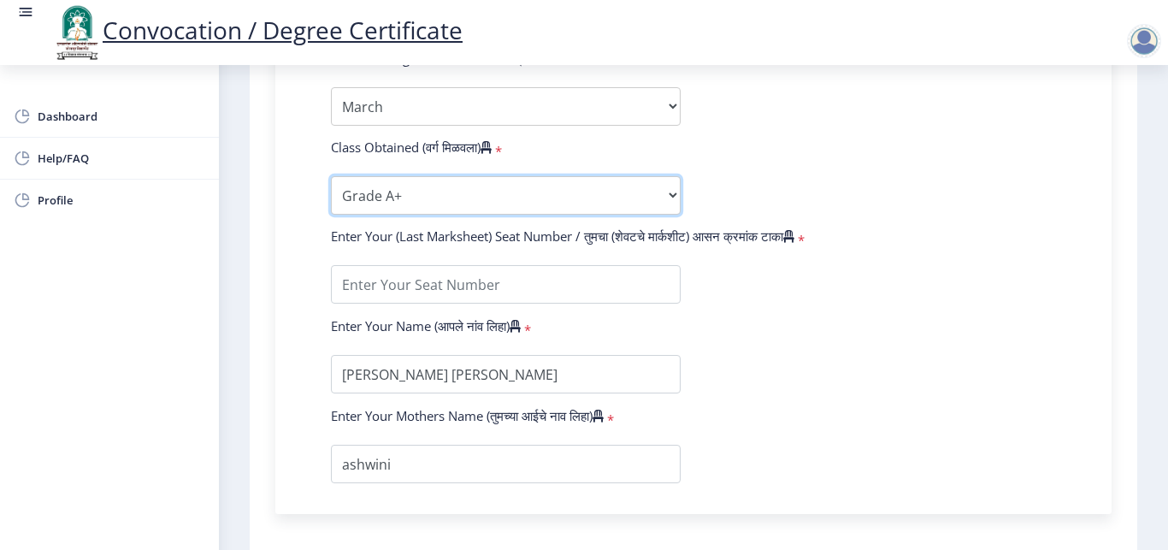
scroll to position [969, 0]
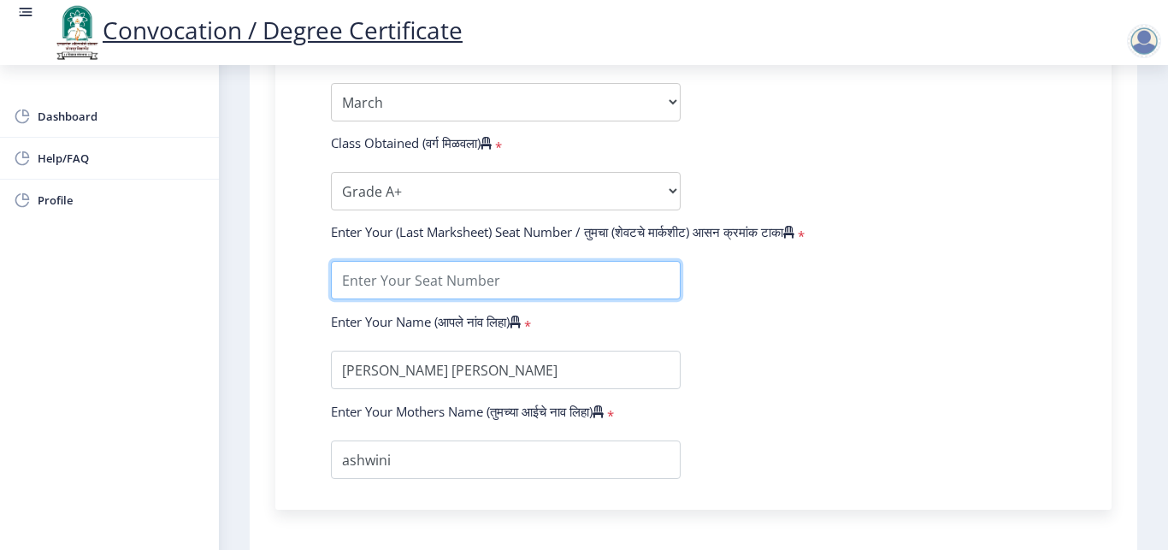
click at [582, 280] on input "textarea" at bounding box center [506, 280] width 350 height 38
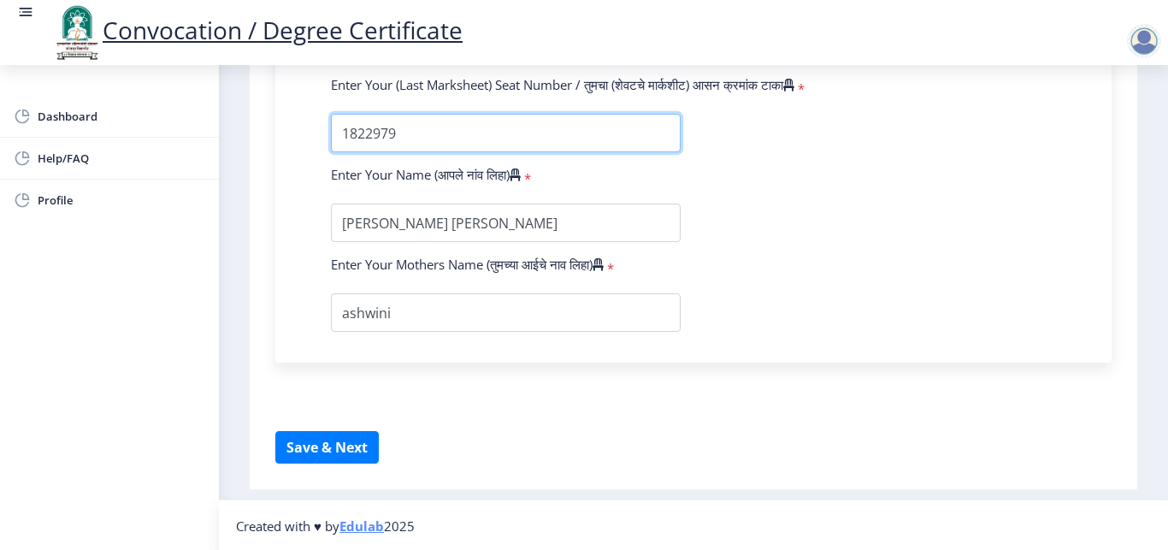
scroll to position [1117, 0]
type input "1822979"
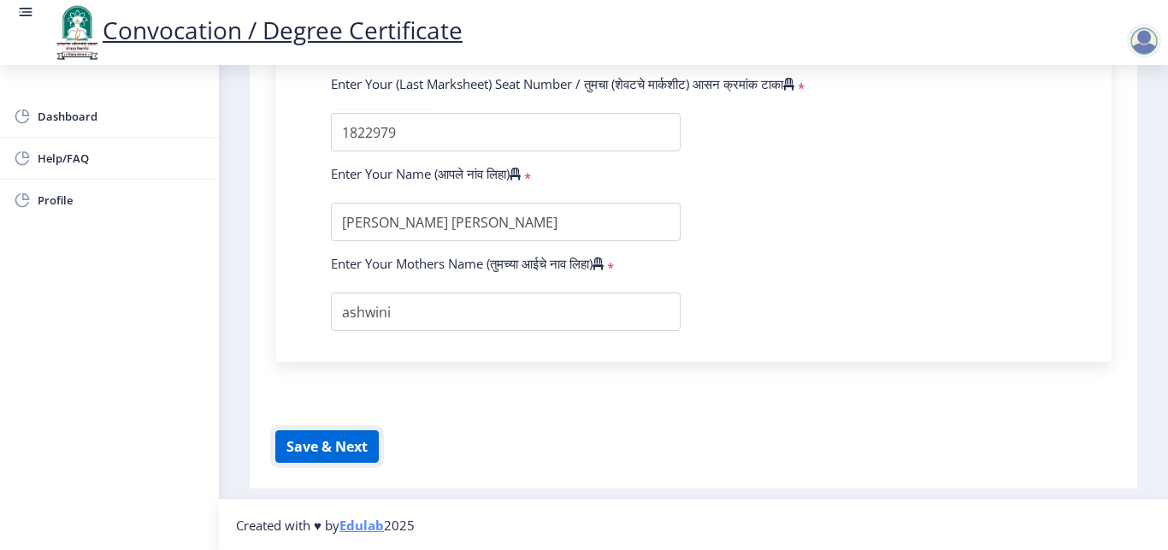
click at [339, 450] on button "Save & Next" at bounding box center [326, 446] width 103 height 32
click at [321, 441] on button "Save & Next" at bounding box center [326, 446] width 103 height 32
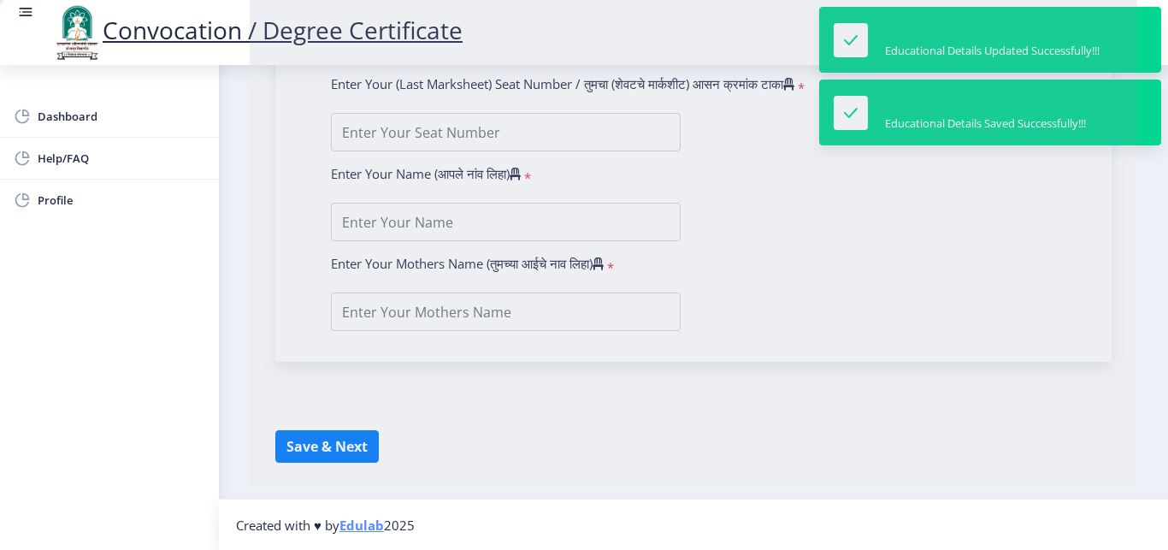
select select
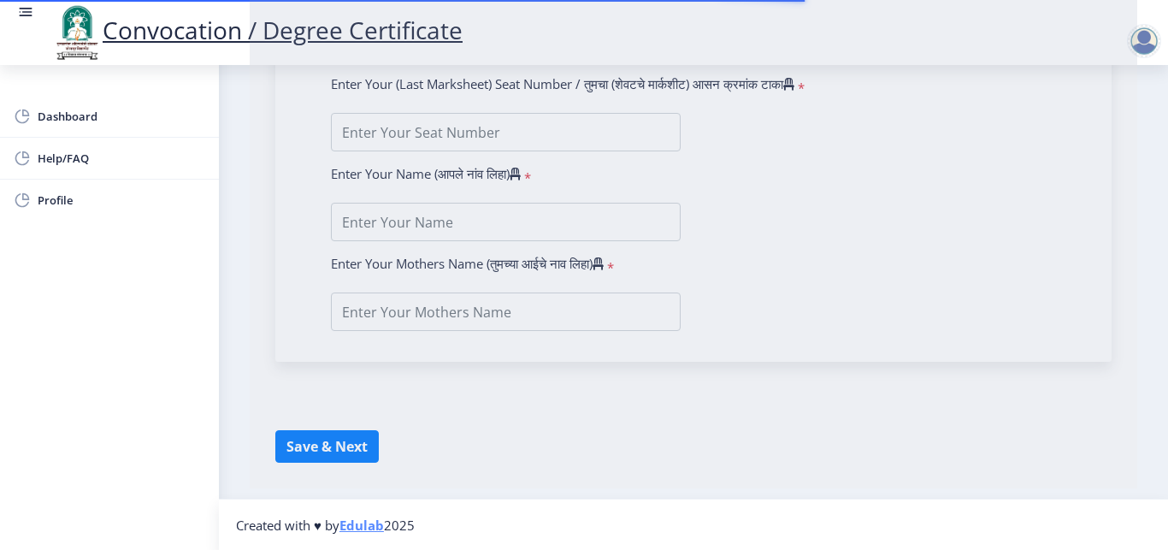
scroll to position [514, 0]
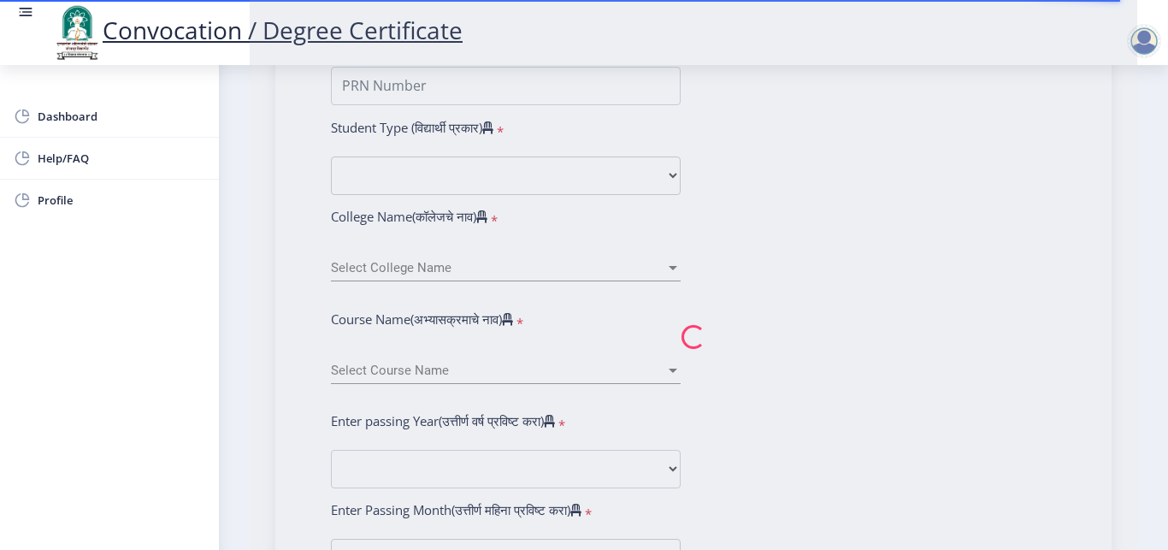
type input "deshmane rushikesh chandrakant"
type input "ashwini"
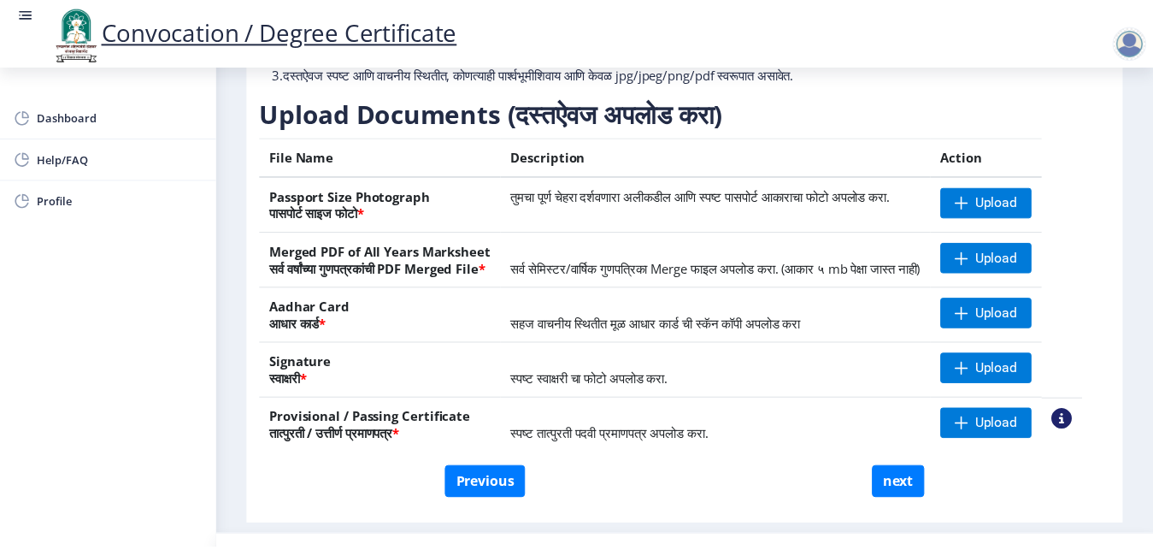
scroll to position [314, 0]
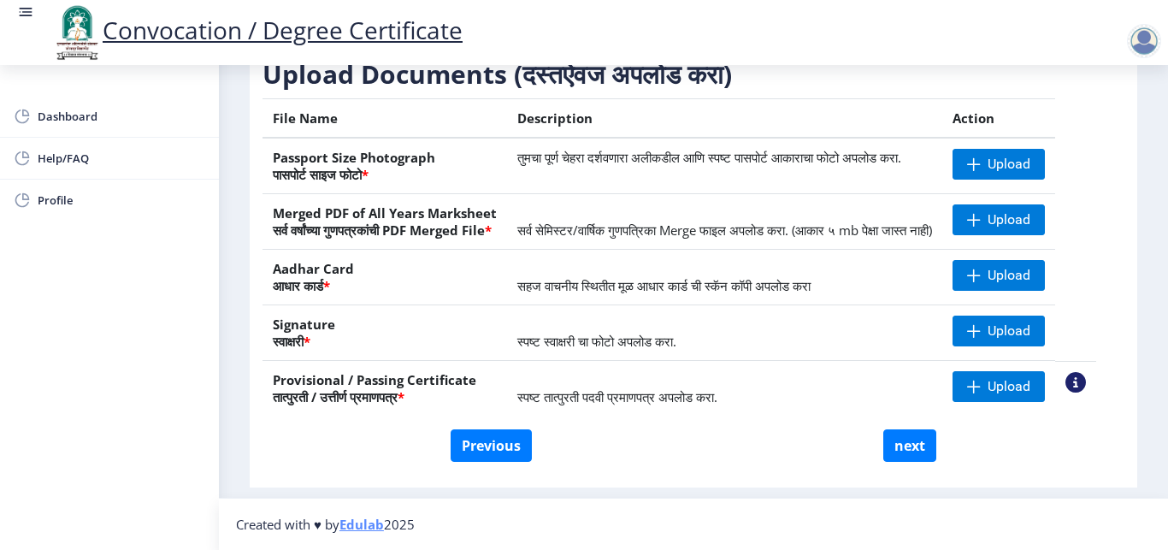
drag, startPoint x: 1160, startPoint y: 544, endPoint x: 942, endPoint y: 233, distance: 379.2
click at [1086, 379] on nb-action at bounding box center [1075, 382] width 21 height 21
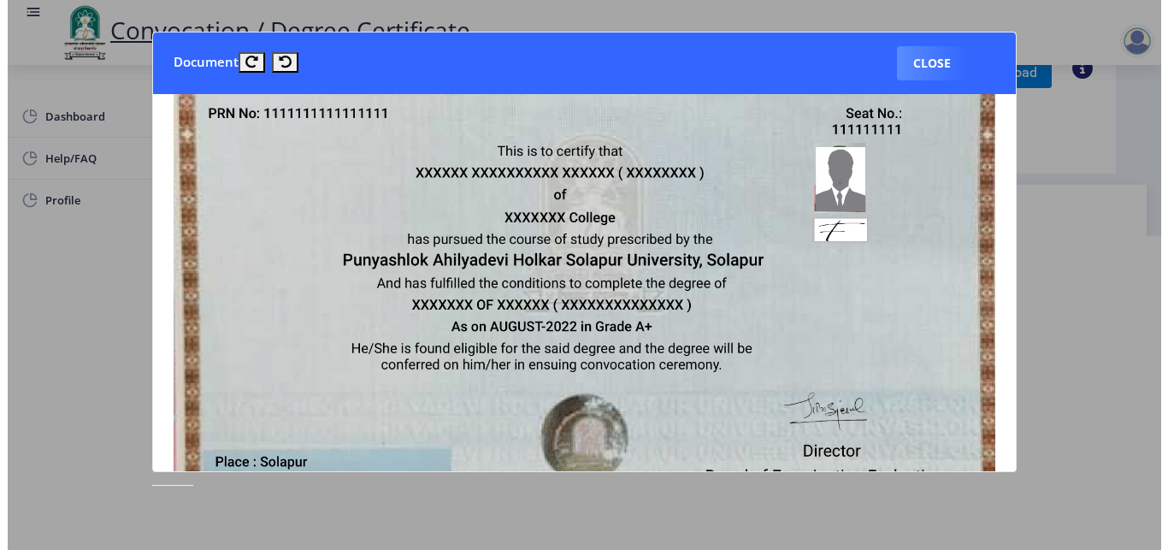
scroll to position [0, 0]
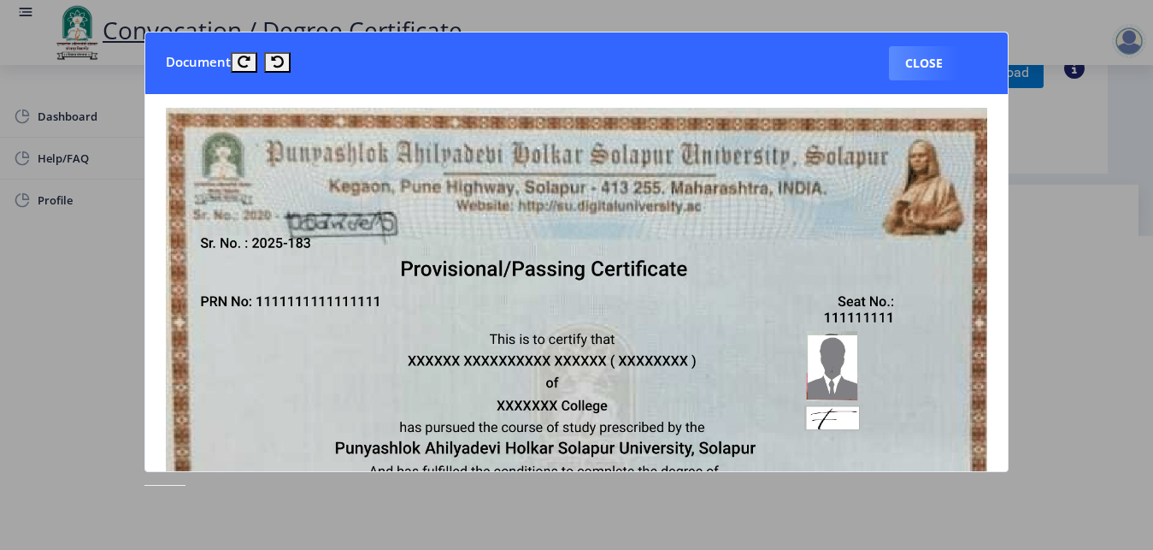
click at [933, 72] on button "Close" at bounding box center [924, 63] width 70 height 34
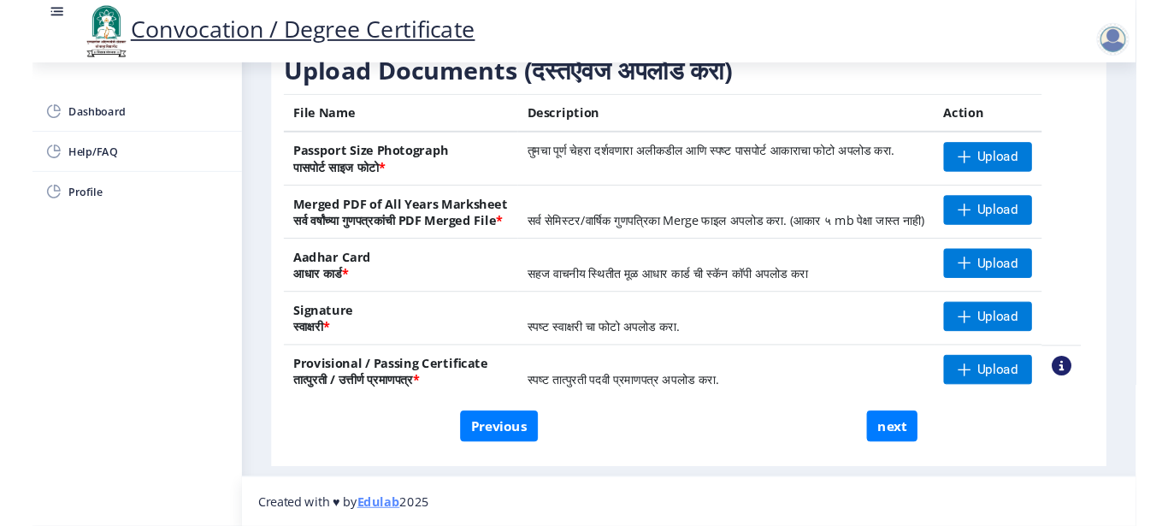
scroll to position [314, 0]
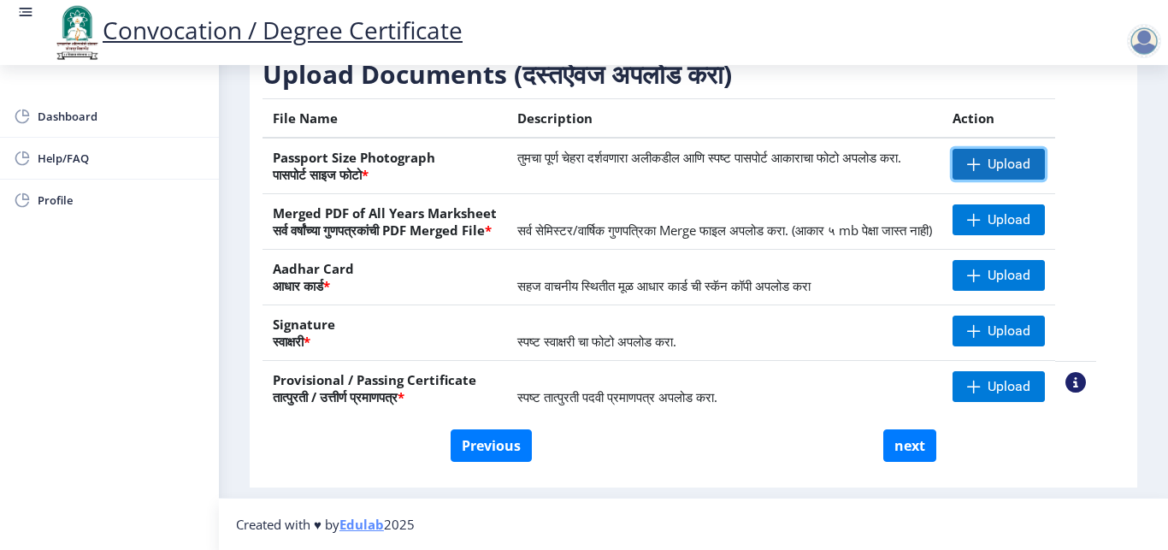
click at [1019, 156] on span "Upload" at bounding box center [1008, 164] width 43 height 17
